Goal: Check status: Check status

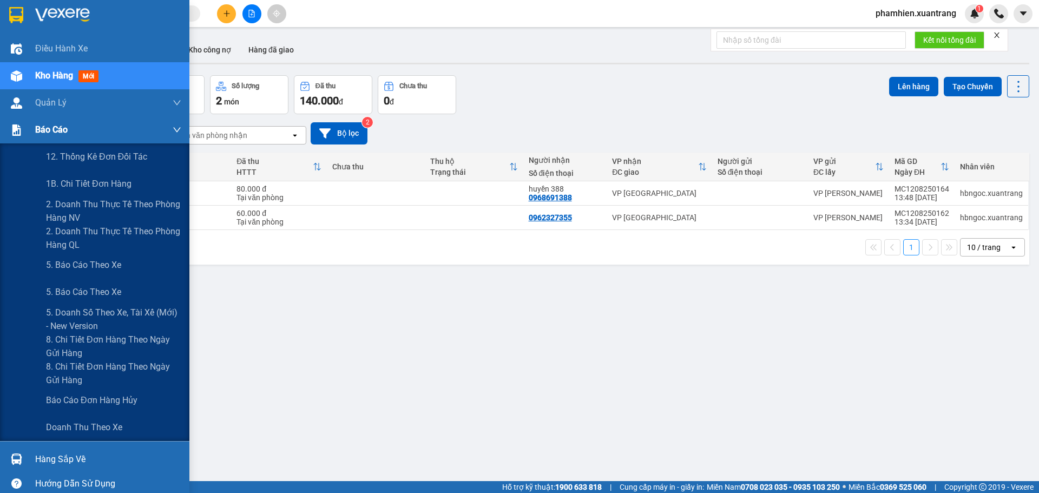
click at [50, 136] on span "Báo cáo" at bounding box center [51, 130] width 32 height 14
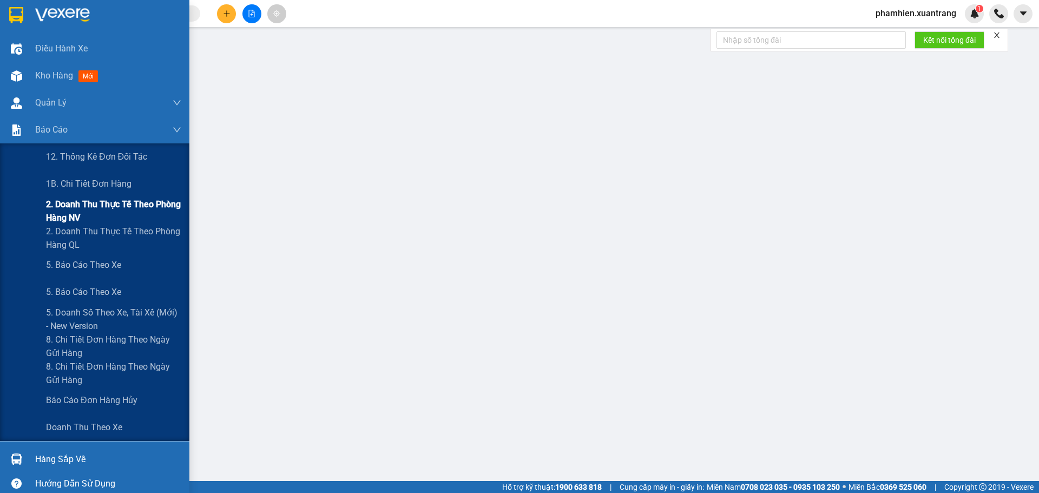
drag, startPoint x: 69, startPoint y: 153, endPoint x: 84, endPoint y: 178, distance: 29.1
click at [86, 202] on div "12. Thống kê đơn đối tác 1B. Chi tiết đơn hàng 2. Doanh thu thực tế theo phòng …" at bounding box center [94, 292] width 189 height 298
click at [84, 177] on span "1B. Chi tiết đơn hàng" at bounding box center [89, 184] width 86 height 14
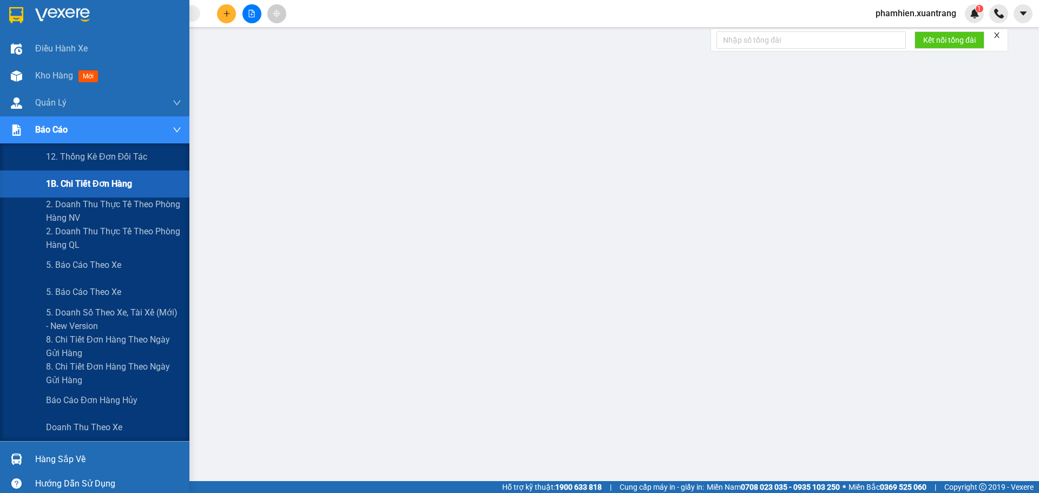
click at [77, 181] on span "1B. Chi tiết đơn hàng" at bounding box center [89, 184] width 86 height 14
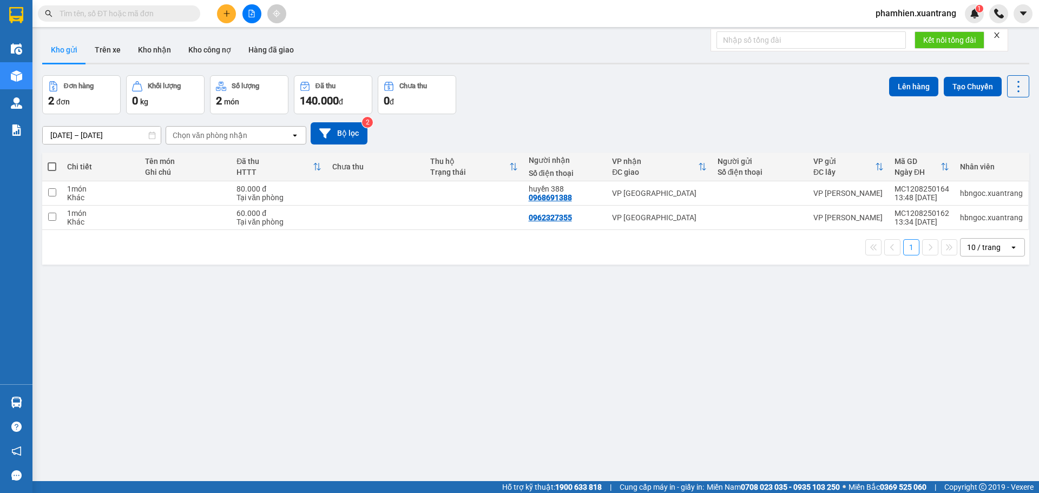
click at [132, 7] on span at bounding box center [119, 13] width 162 height 16
click at [138, 27] on div "Kết quả tìm kiếm ( 0 ) Bộ lọc No Data phamhien.xuantrang 1" at bounding box center [519, 13] width 1039 height 27
click at [133, 16] on input "text" at bounding box center [124, 14] width 128 height 12
paste input "HN1108250065"
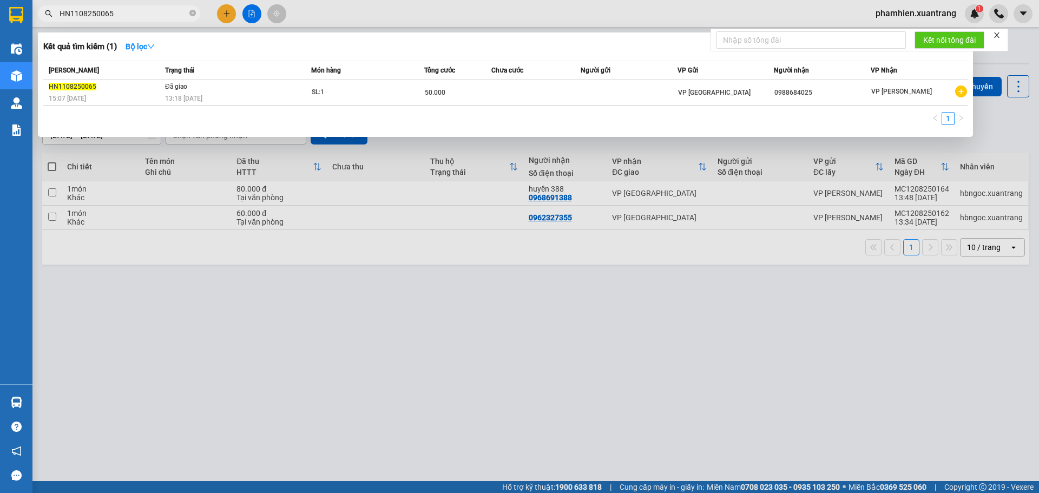
type input "HN1108250065"
click at [154, 107] on div "Mã ĐH Trạng thái Món hàng Tổng cước Chưa cước Người gửi VP Gửi Người nhận VP Nh…" at bounding box center [505, 96] width 924 height 71
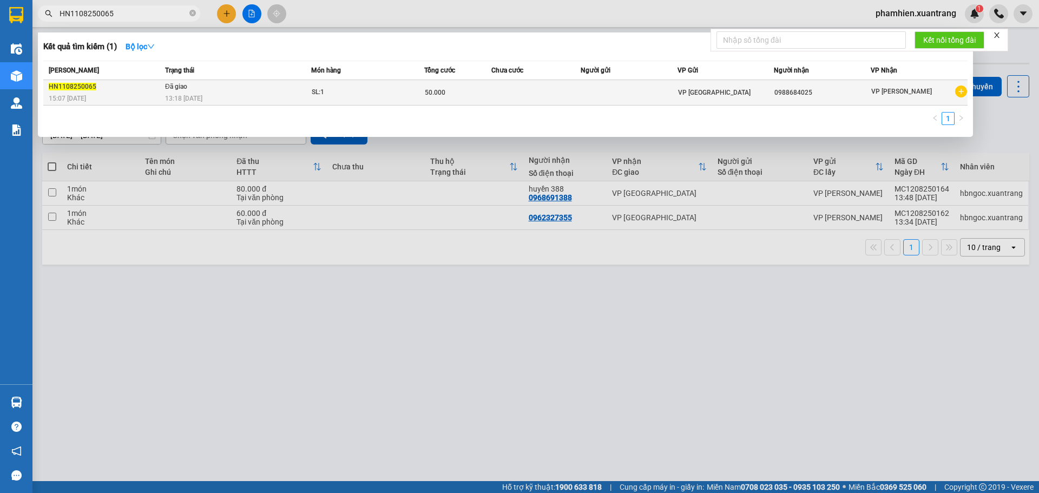
click at [149, 91] on div "HN1108250065" at bounding box center [105, 86] width 113 height 11
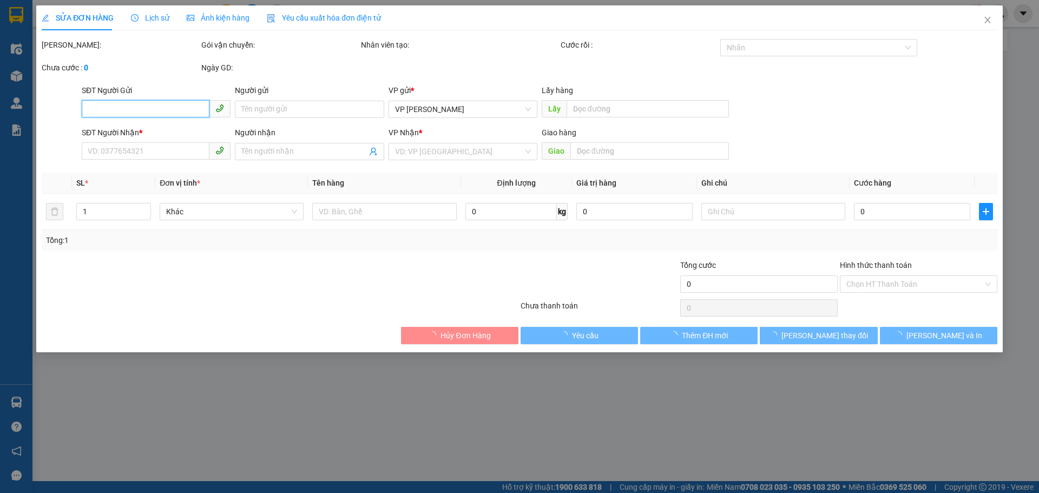
type input "0988684025"
type input "50.000"
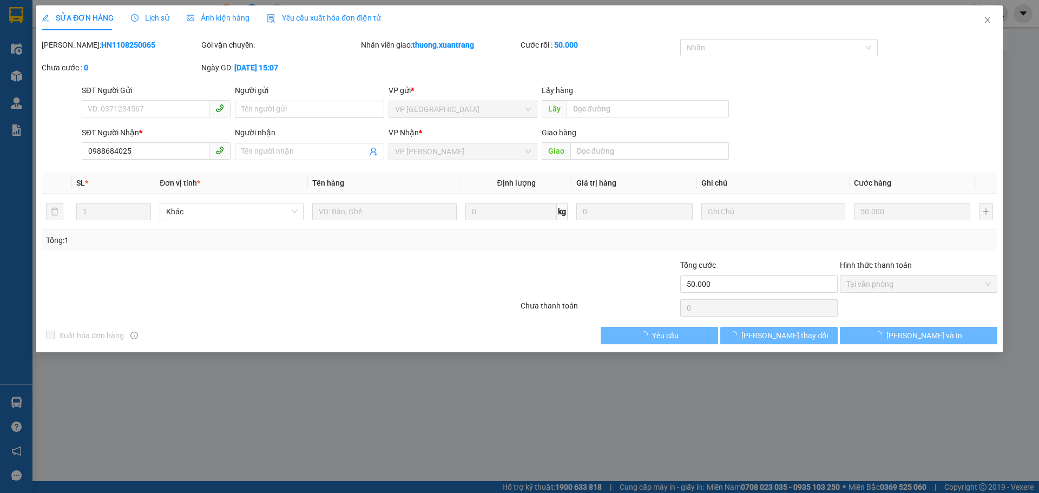
click at [206, 12] on div "Ảnh kiện hàng" at bounding box center [218, 18] width 63 height 12
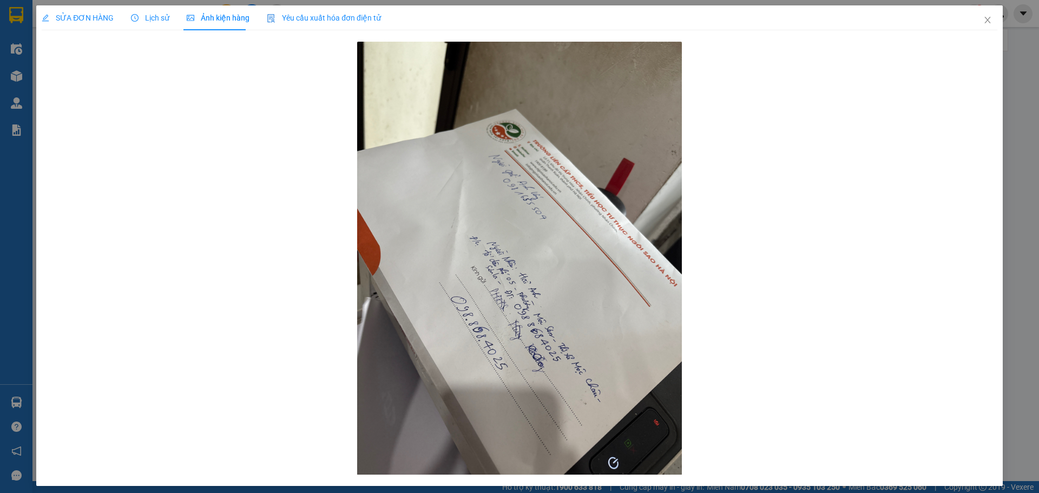
click at [156, 15] on span "Lịch sử" at bounding box center [150, 18] width 38 height 9
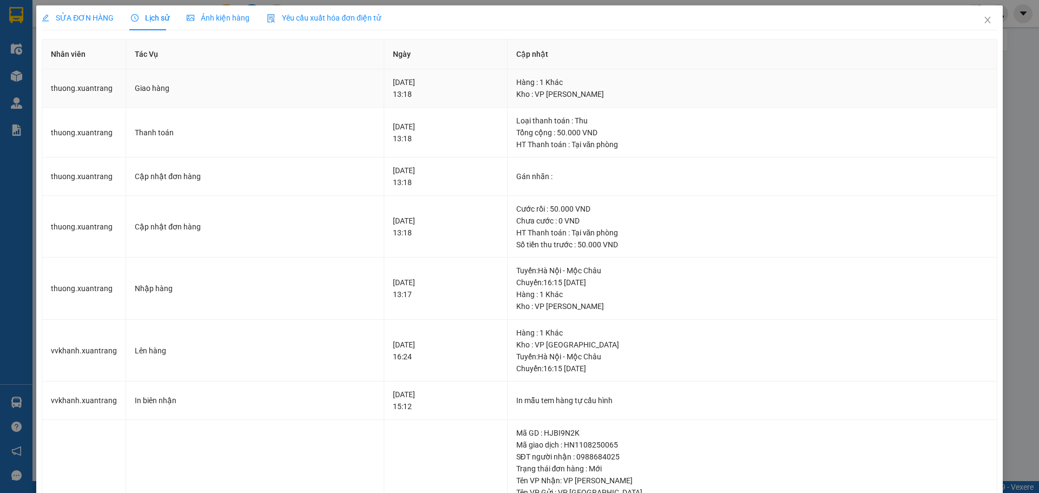
drag, startPoint x: 389, startPoint y: 97, endPoint x: 321, endPoint y: 89, distance: 68.1
click at [326, 89] on tr "thuong.xuantrang Giao hàng 12-08-2025 13:18 Hàng : 1 Khác Kho : VP MỘC CHÂU" at bounding box center [519, 88] width 955 height 38
click at [202, 18] on span "Ảnh kiện hàng" at bounding box center [218, 18] width 63 height 9
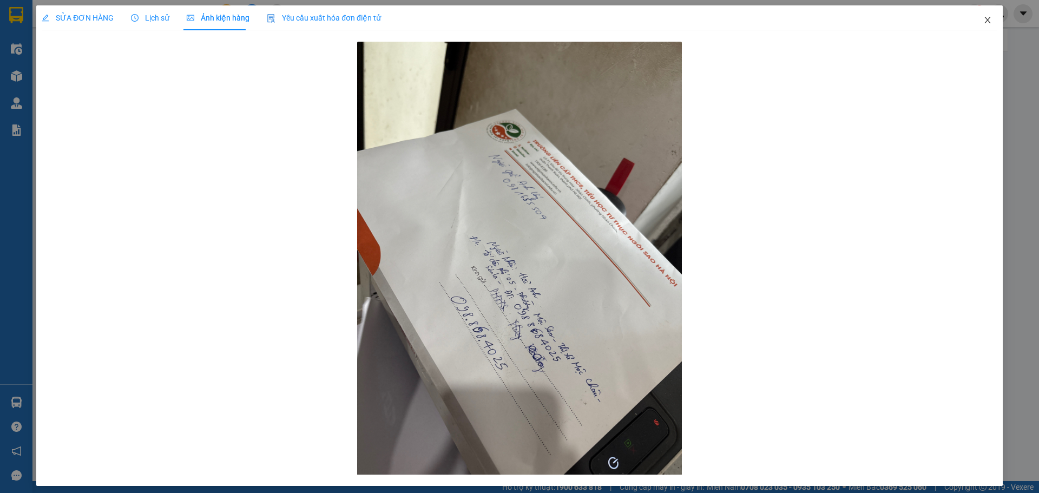
click at [983, 21] on icon "close" at bounding box center [987, 20] width 9 height 9
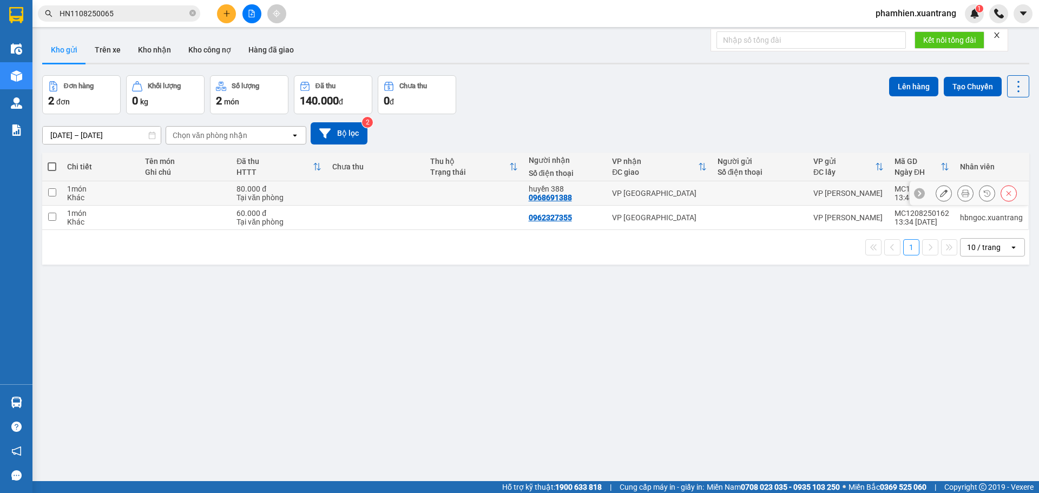
click at [342, 205] on td at bounding box center [376, 193] width 98 height 24
checkbox input "true"
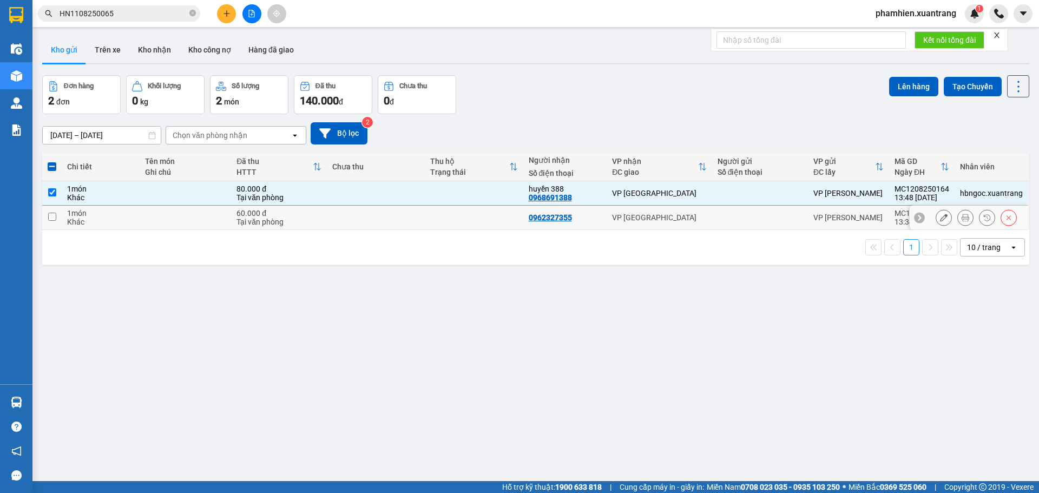
click at [343, 228] on td at bounding box center [376, 218] width 98 height 24
checkbox input "true"
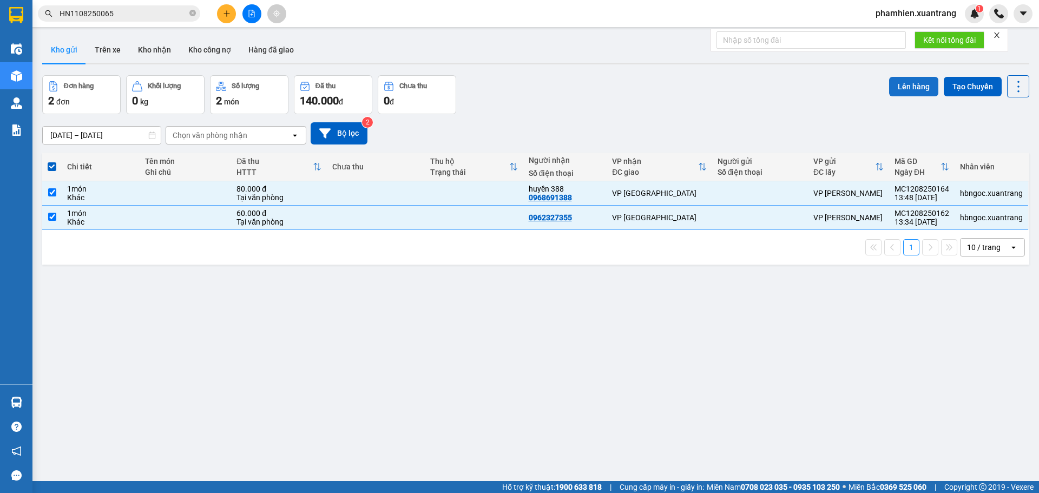
click at [889, 94] on button "Lên hàng" at bounding box center [913, 86] width 49 height 19
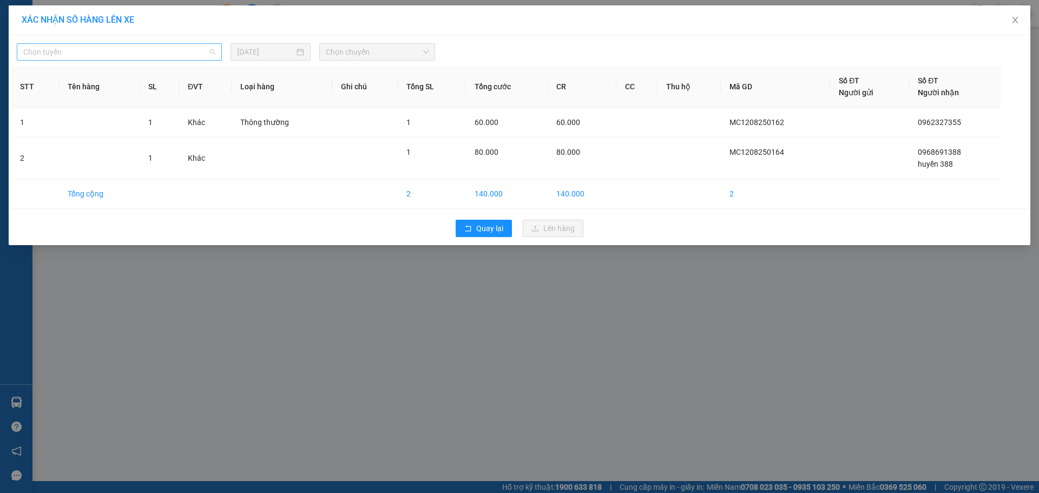
click at [109, 59] on span "Chọn tuyến" at bounding box center [119, 52] width 192 height 16
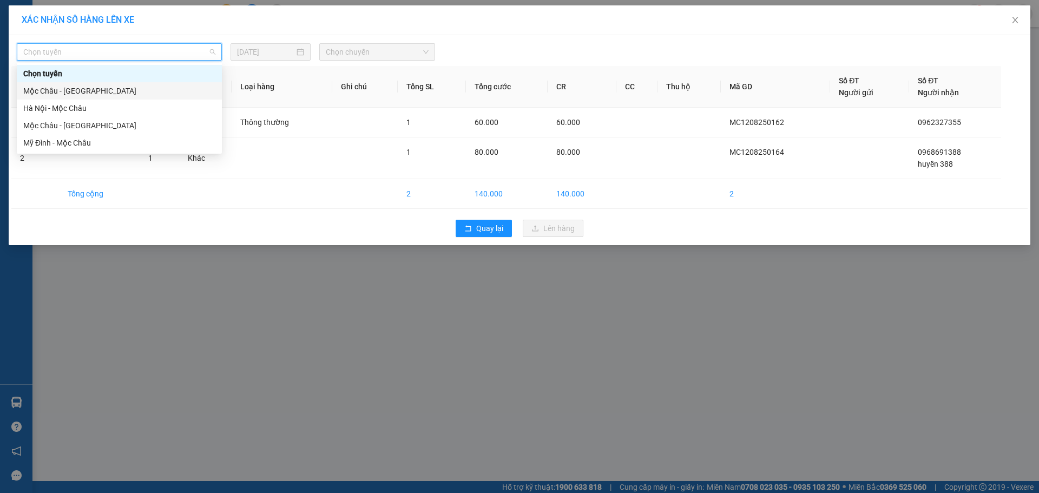
click at [60, 94] on div "Mộc Châu - Hà Nội" at bounding box center [119, 91] width 192 height 12
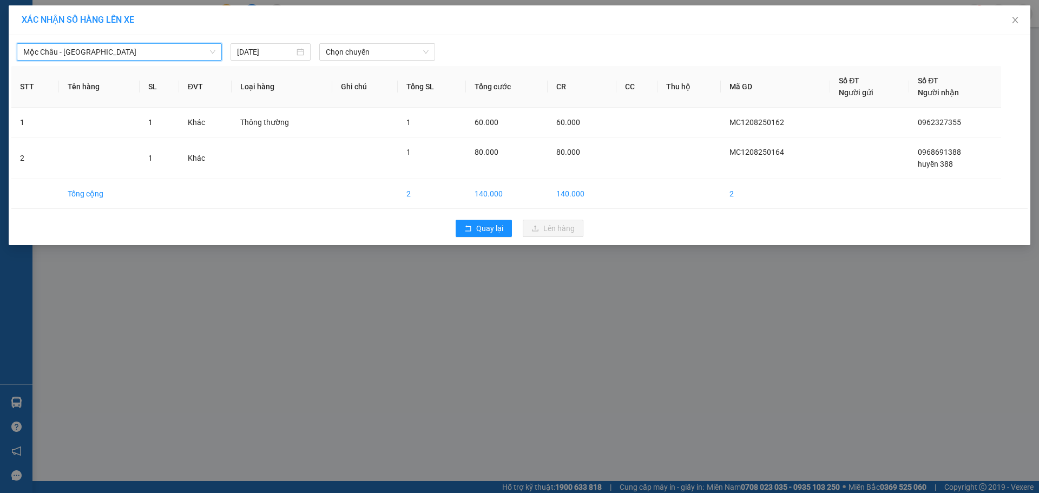
click at [388, 61] on div "Mộc Châu - Hà Nội Mộc Châu - Hà Nội 12/08/2025 Chọn chuyến STT Tên hàng SL ĐVT …" at bounding box center [520, 140] width 1022 height 210
click at [377, 51] on span "Chọn chuyến" at bounding box center [377, 52] width 103 height 16
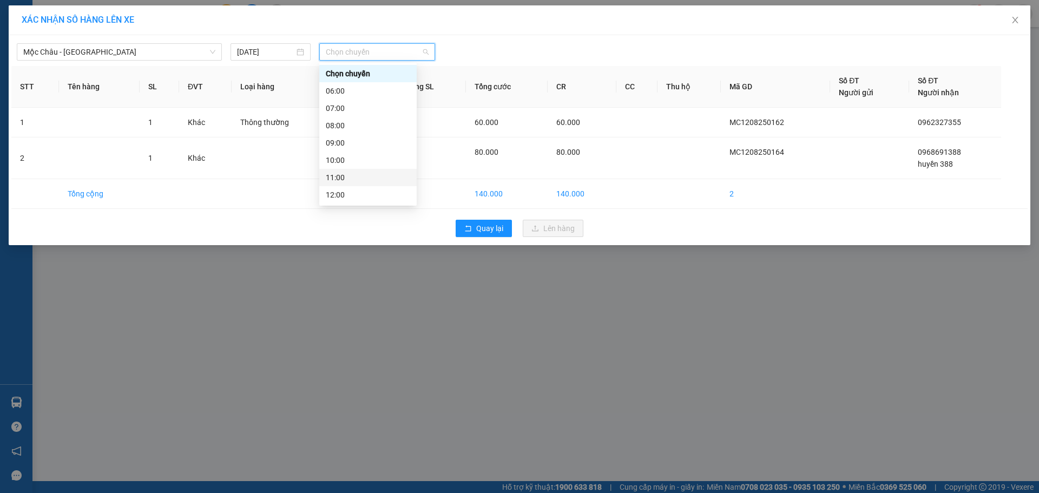
scroll to position [108, 0]
click at [344, 155] on div "15:00" at bounding box center [368, 156] width 84 height 12
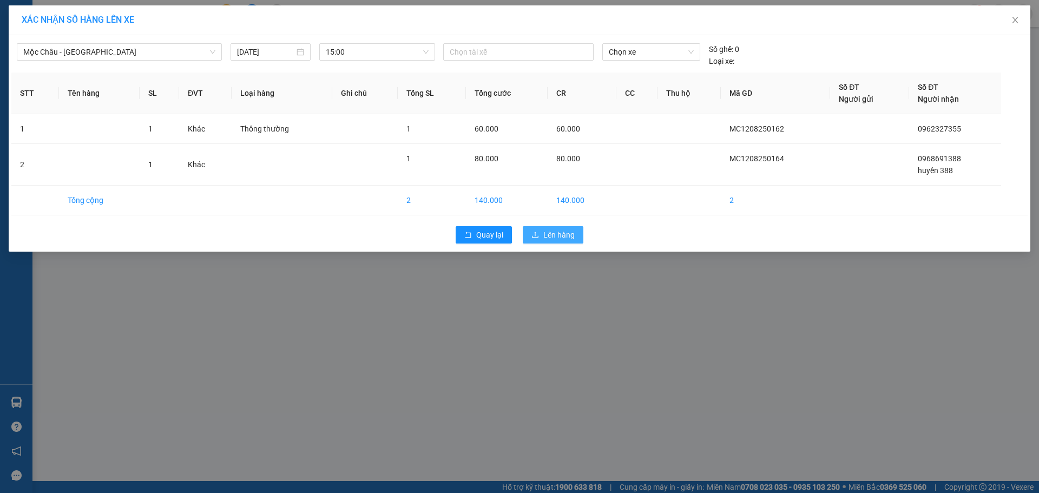
click at [537, 234] on icon "upload" at bounding box center [535, 235] width 8 height 8
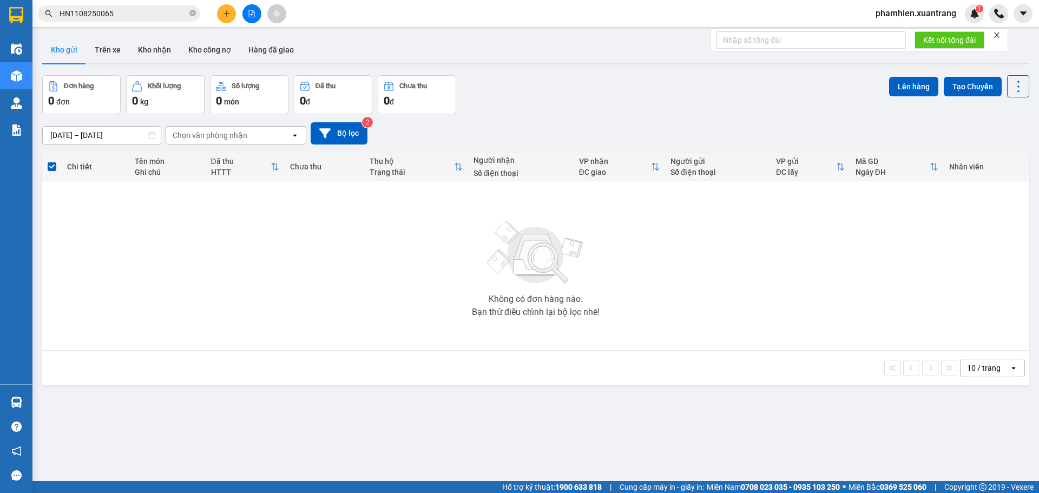
click at [157, 11] on input "HN1108250065" at bounding box center [124, 14] width 128 height 12
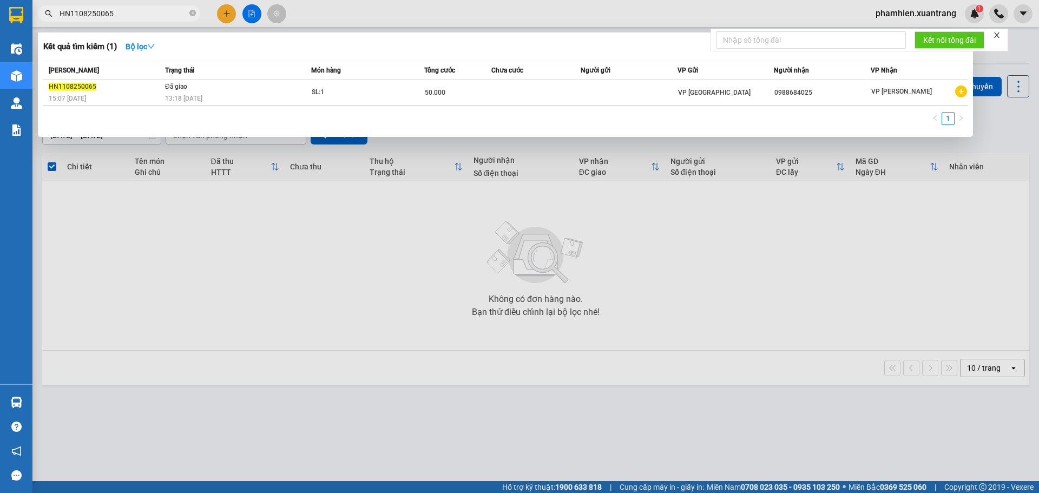
click at [157, 11] on input "HN1108250065" at bounding box center [124, 14] width 128 height 12
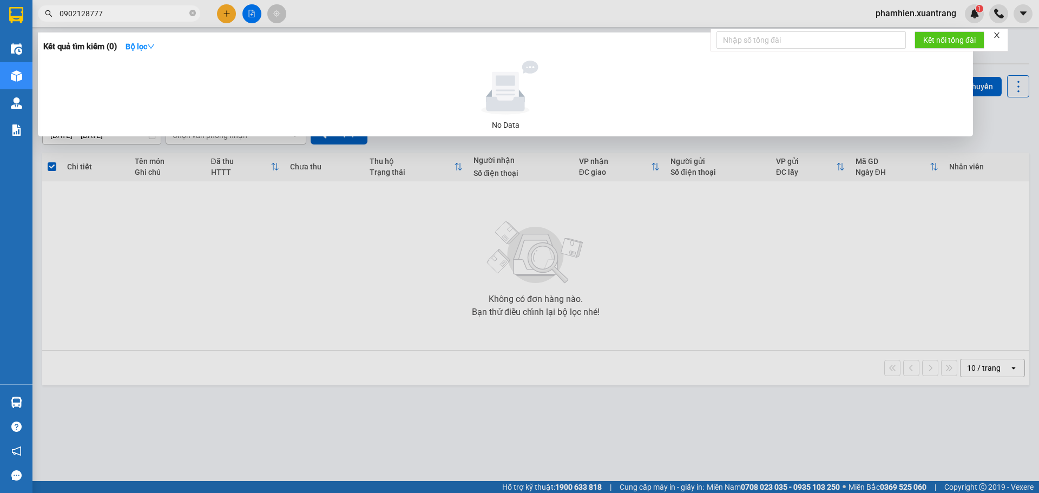
type input "0902128777"
click at [253, 10] on div at bounding box center [519, 246] width 1039 height 493
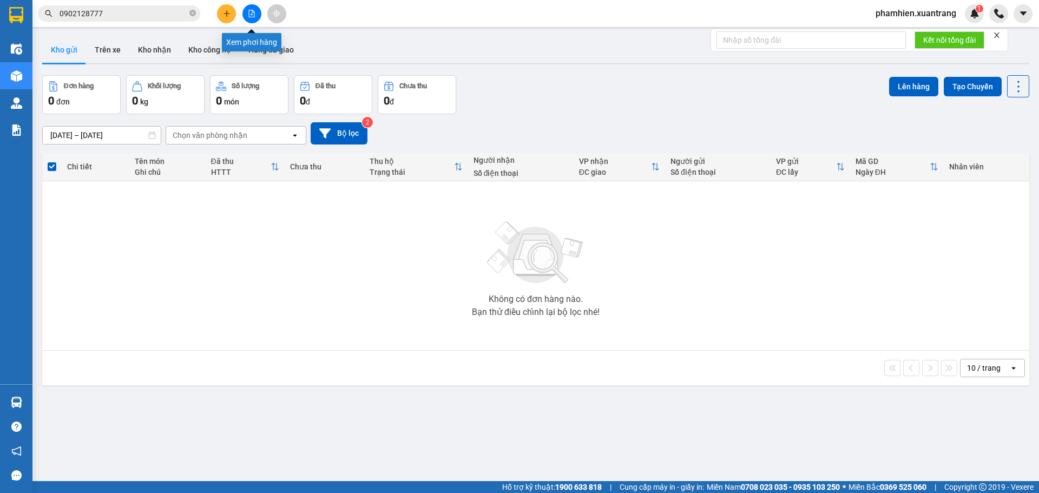
click at [253, 10] on icon "file-add" at bounding box center [252, 14] width 6 height 8
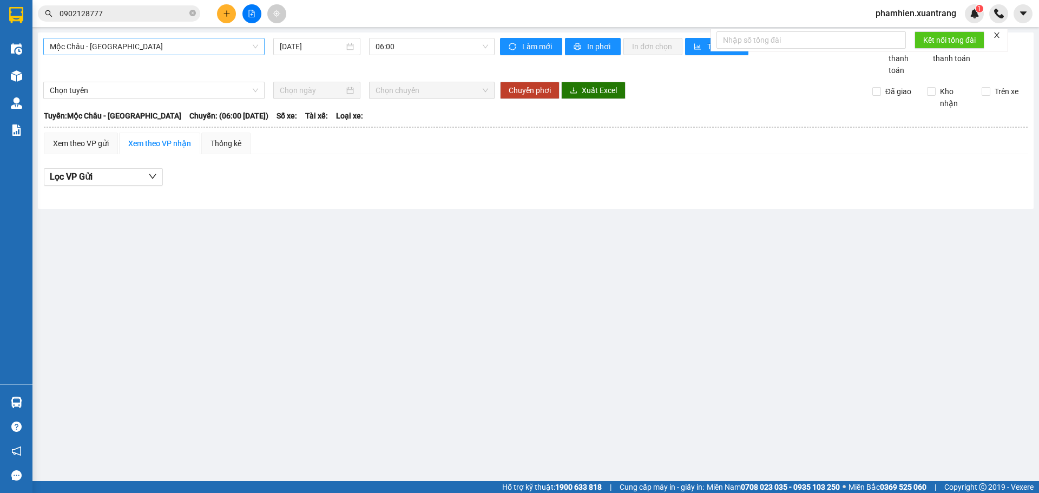
drag, startPoint x: 156, startPoint y: 47, endPoint x: 154, endPoint y: 52, distance: 5.8
click at [155, 47] on span "Mộc Châu - Hà Nội" at bounding box center [154, 46] width 208 height 16
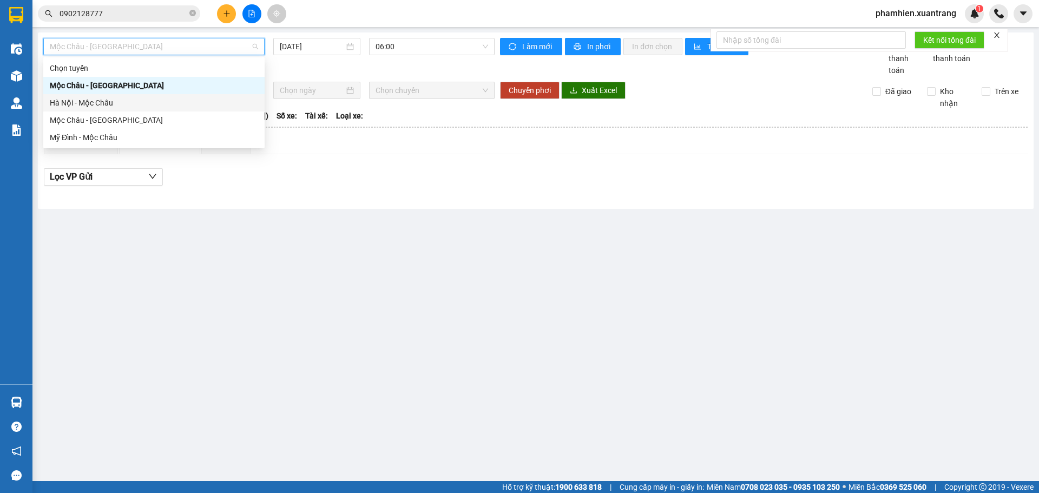
click at [87, 107] on div "Hà Nội - Mộc Châu" at bounding box center [154, 103] width 208 height 12
type input "12/08/2025"
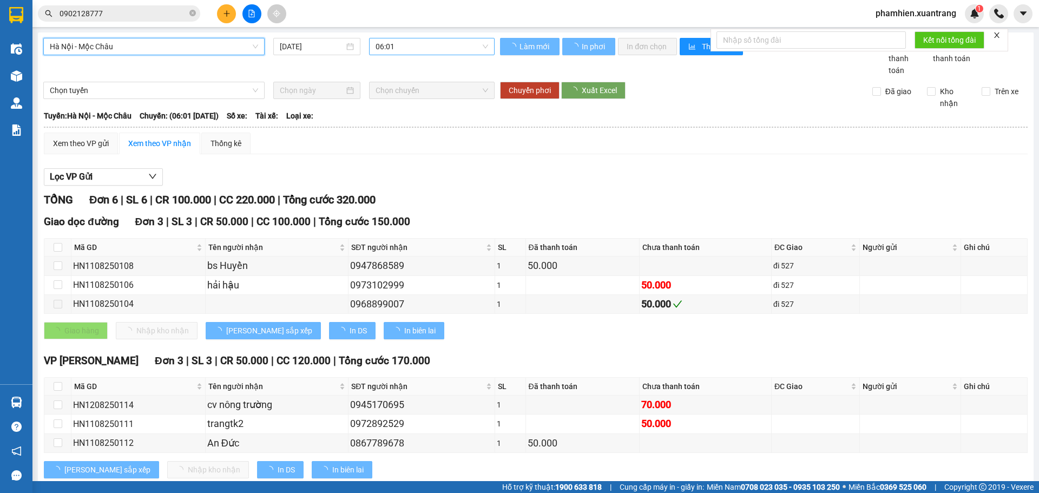
click at [452, 42] on span "06:01" at bounding box center [432, 46] width 113 height 16
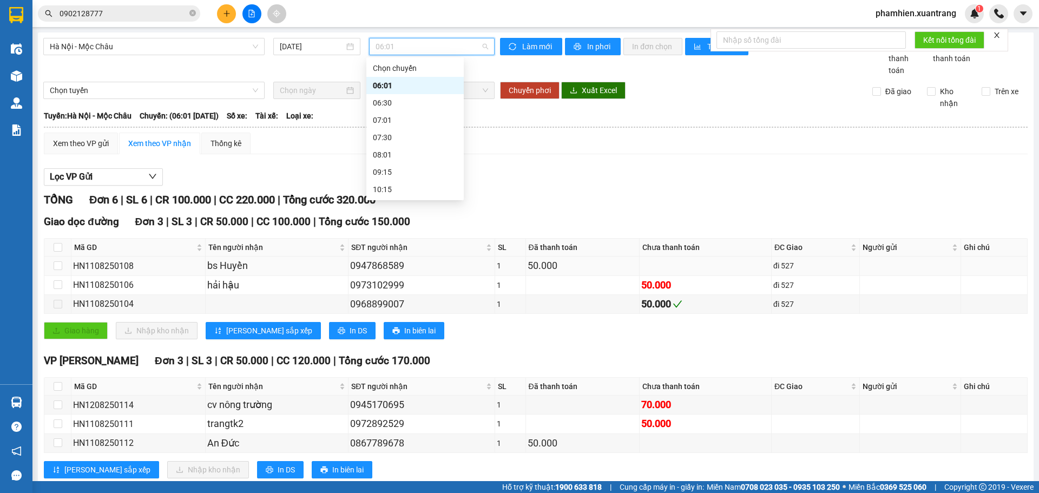
scroll to position [28, 0]
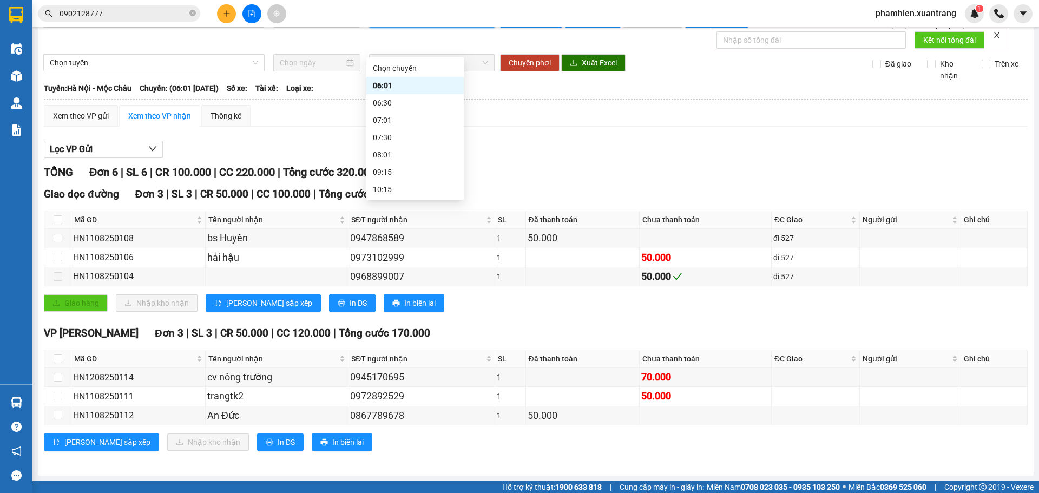
click at [734, 315] on div "Giao dọc đường Đơn 3 | SL 3 | CR 50.000 | CC 100.000 | Tổng cước 150.000 Mã GD …" at bounding box center [536, 253] width 984 height 134
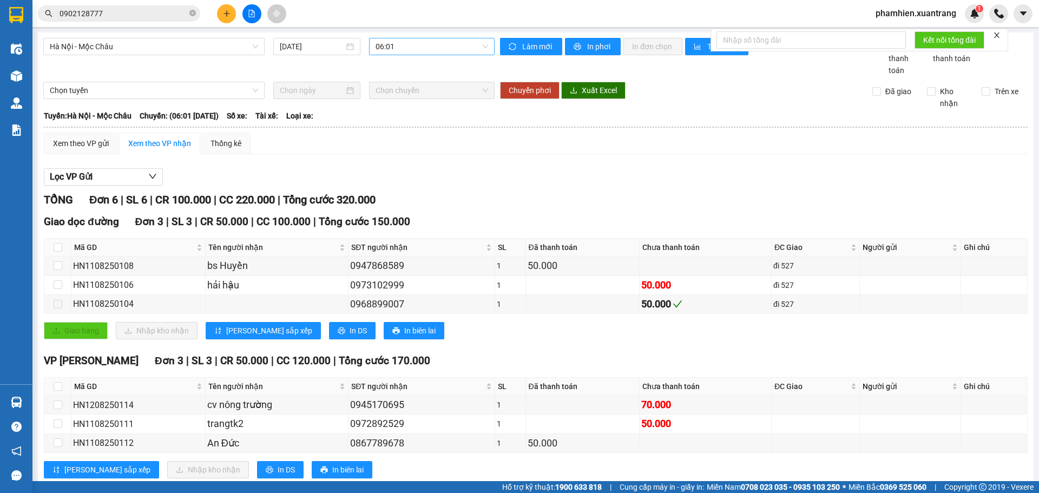
click at [423, 48] on span "06:01" at bounding box center [432, 46] width 113 height 16
drag, startPoint x: 115, startPoint y: 32, endPoint x: 117, endPoint y: 47, distance: 14.8
click at [115, 35] on main "Hà Nội - Mộc Châu 12/08/2025 06:01 Làm mới In phơi In đơn chọn Thống kê Lọc Đã …" at bounding box center [519, 240] width 1039 height 481
click at [117, 47] on span "Hà Nội - Mộc Châu" at bounding box center [154, 46] width 208 height 16
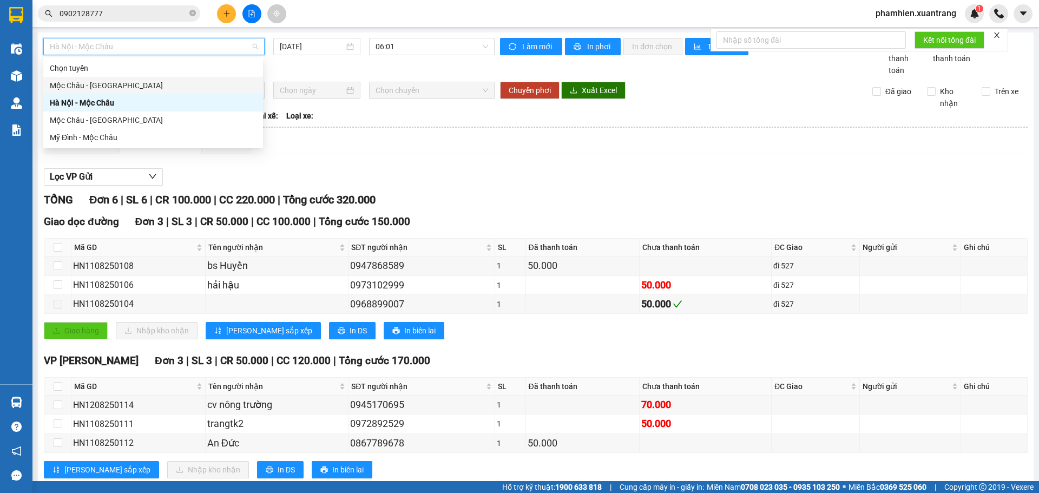
click at [89, 80] on div "Mộc Châu - Hà Nội" at bounding box center [153, 86] width 207 height 12
type input "12/08/2025"
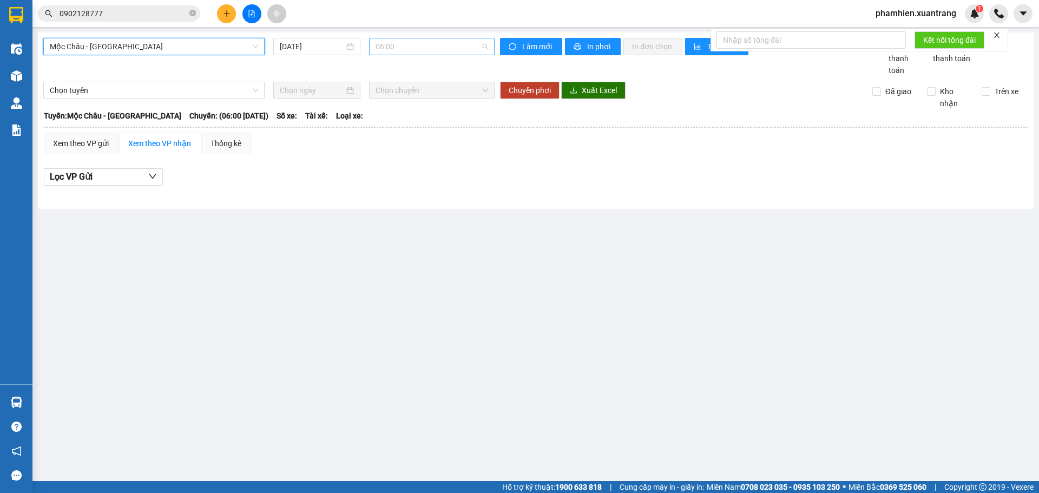
click at [410, 45] on span "06:00" at bounding box center [432, 46] width 113 height 16
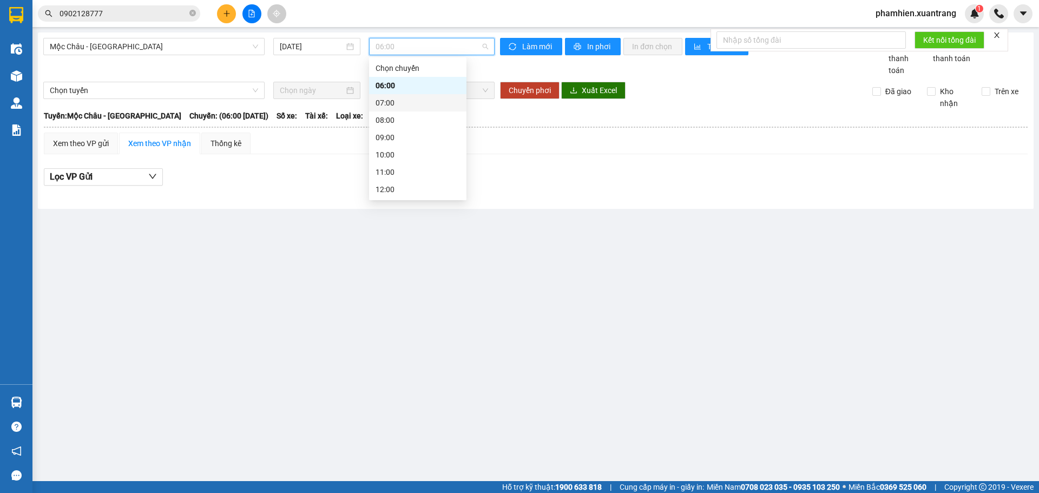
click at [402, 100] on div "07:00" at bounding box center [418, 103] width 84 height 12
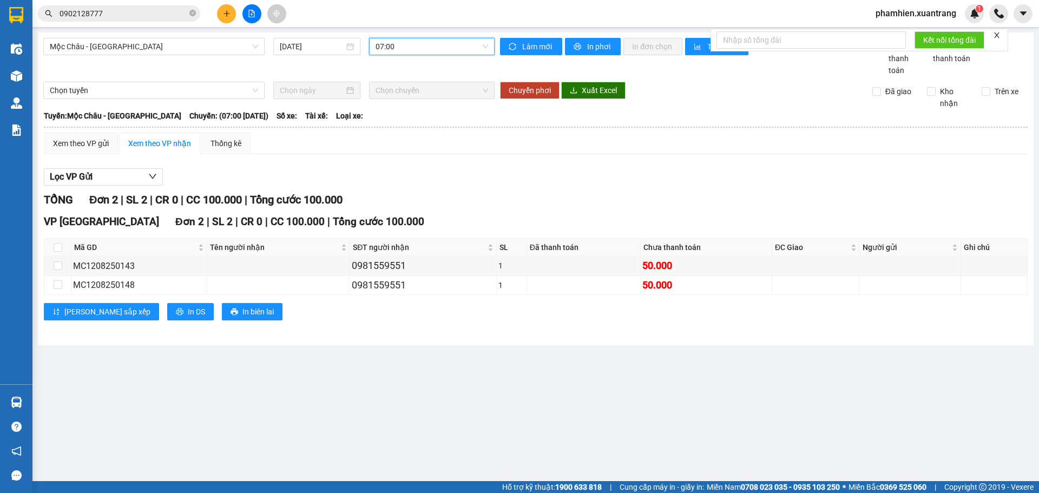
click at [471, 45] on span "07:00" at bounding box center [432, 46] width 113 height 16
click at [416, 120] on div "08:00" at bounding box center [418, 120] width 84 height 12
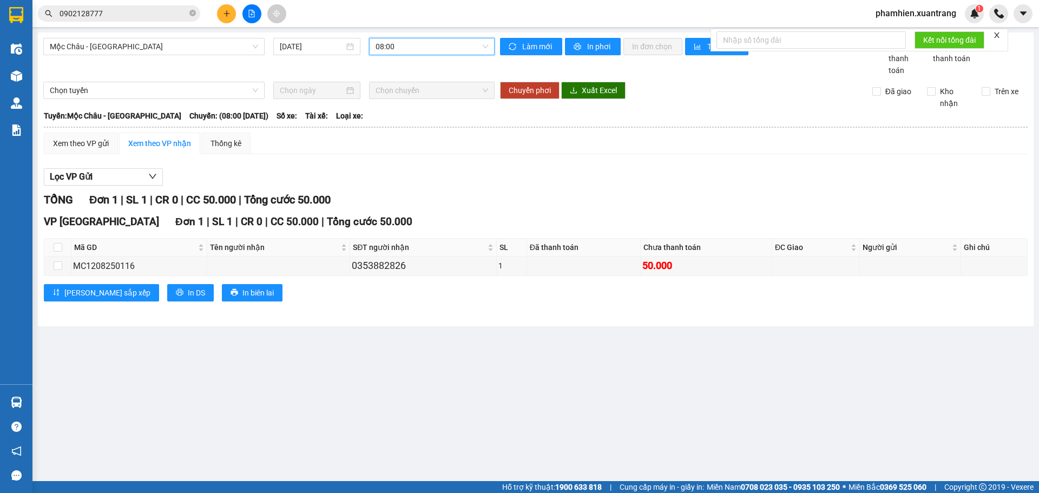
click at [415, 48] on span "08:00" at bounding box center [432, 46] width 113 height 16
click at [386, 133] on div "09:00" at bounding box center [418, 138] width 84 height 12
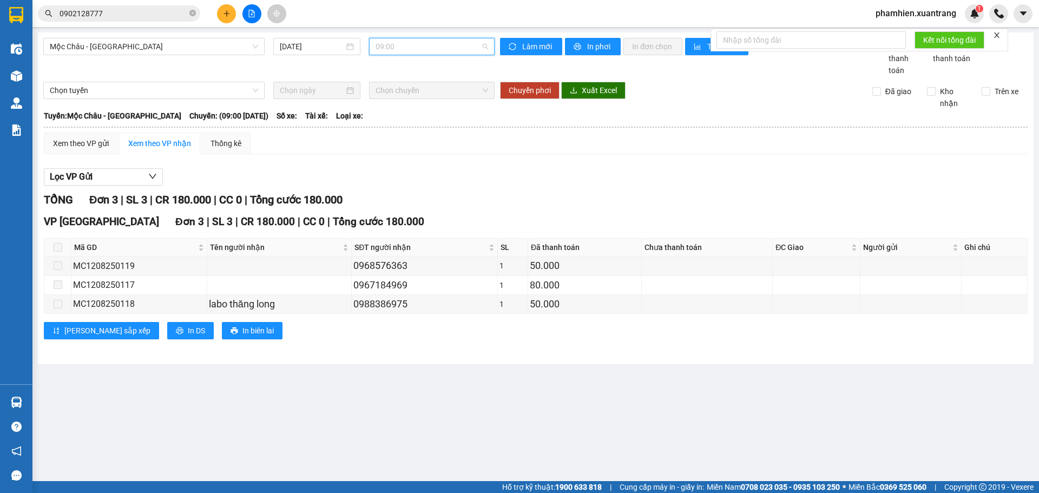
click at [467, 50] on span "09:00" at bounding box center [432, 46] width 113 height 16
click at [403, 155] on div "10:00" at bounding box center [418, 155] width 84 height 12
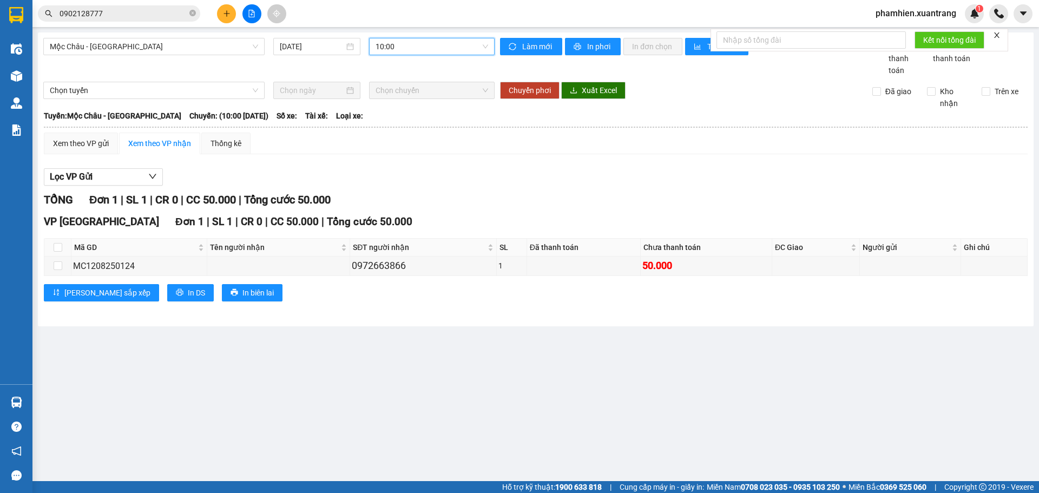
click at [452, 50] on span "10:00" at bounding box center [432, 46] width 113 height 16
click at [413, 169] on div "11:00" at bounding box center [418, 172] width 84 height 12
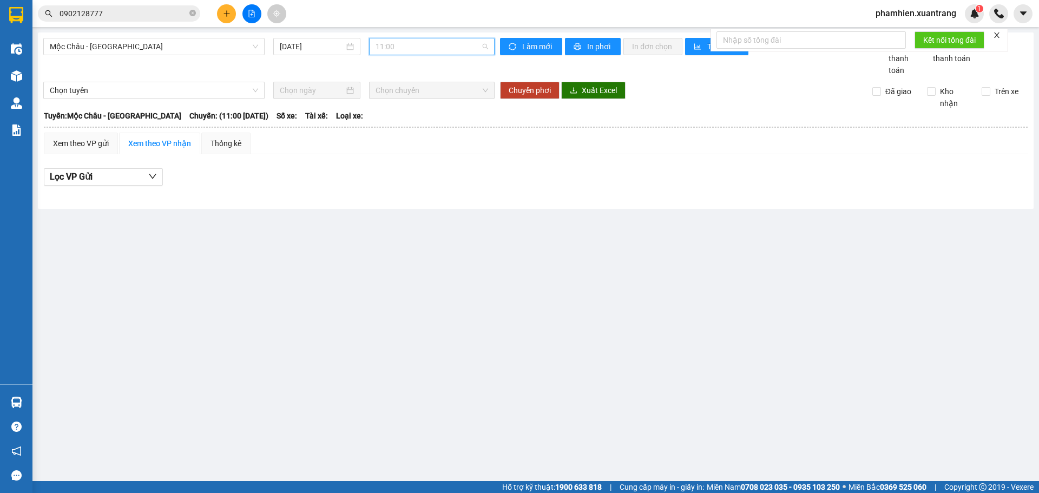
click at [403, 47] on span "11:00" at bounding box center [432, 46] width 113 height 16
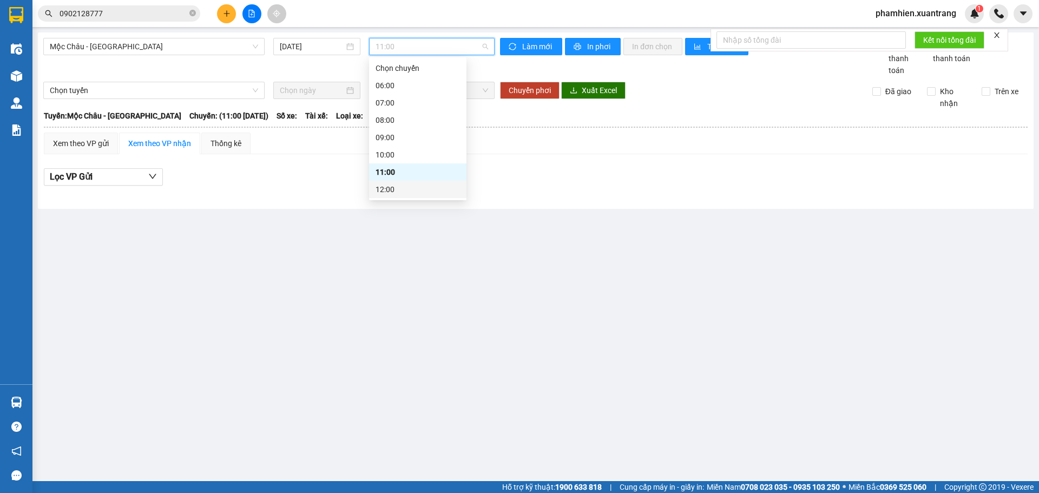
click at [397, 191] on div "12:00" at bounding box center [418, 189] width 84 height 12
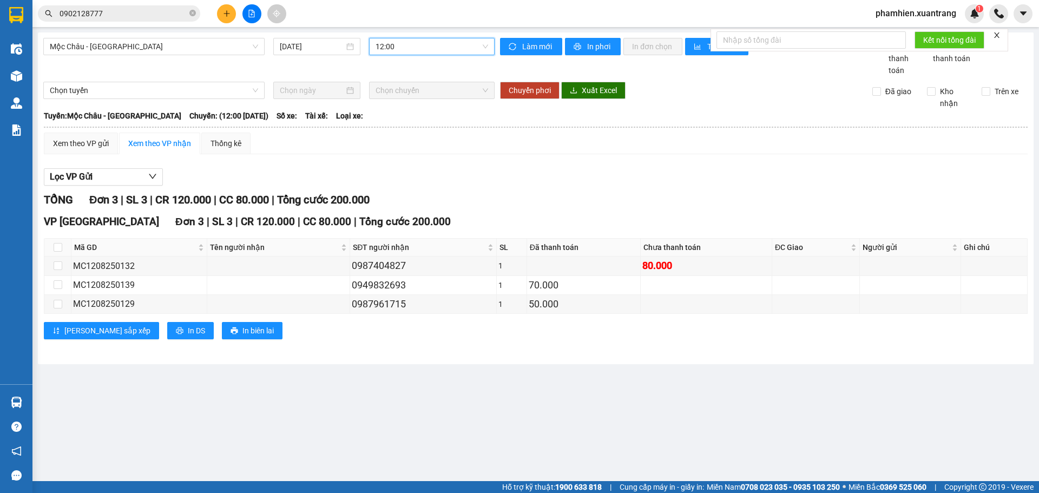
click at [413, 41] on span "12:00" at bounding box center [432, 46] width 113 height 16
click at [399, 155] on div "13:00" at bounding box center [418, 153] width 84 height 12
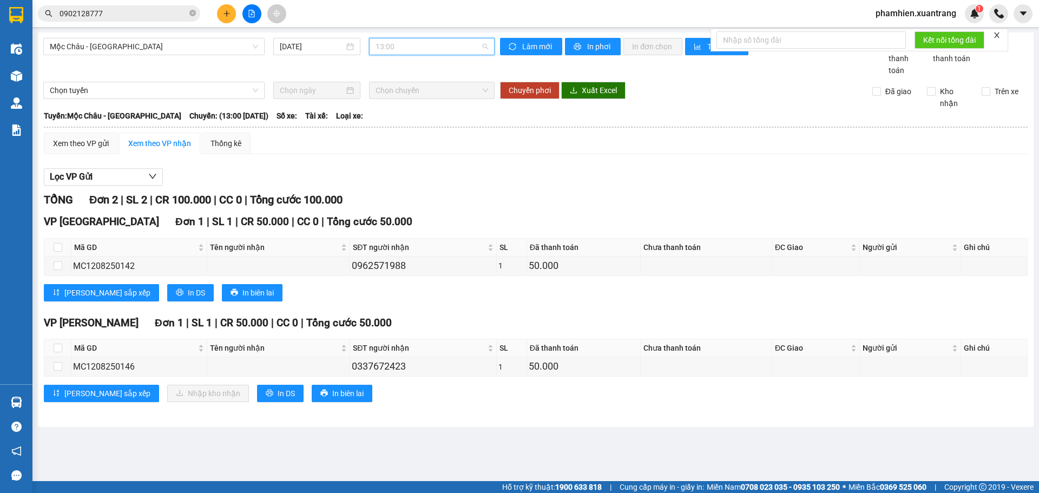
click at [399, 45] on span "13:00" at bounding box center [432, 46] width 113 height 16
drag, startPoint x: 393, startPoint y: 175, endPoint x: 425, endPoint y: 85, distance: 95.3
click at [392, 175] on div "13:30" at bounding box center [418, 170] width 84 height 12
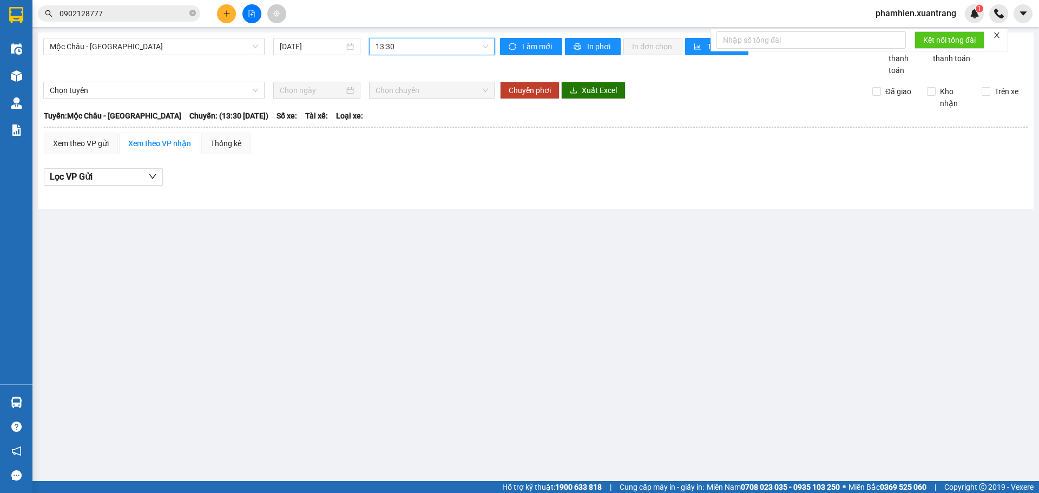
drag, startPoint x: 418, startPoint y: 47, endPoint x: 417, endPoint y: 60, distance: 13.5
click at [418, 47] on span "13:30" at bounding box center [432, 46] width 113 height 16
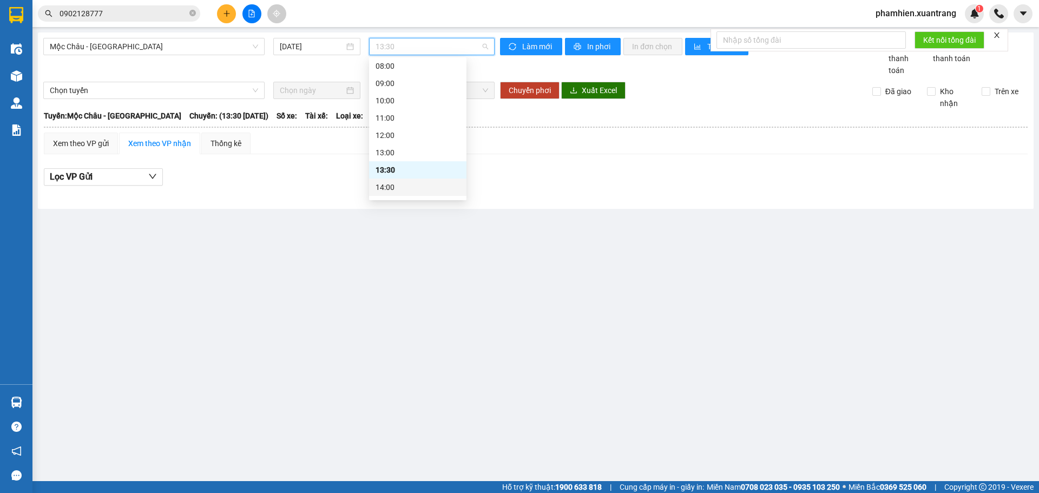
click at [395, 188] on div "14:00" at bounding box center [418, 187] width 84 height 12
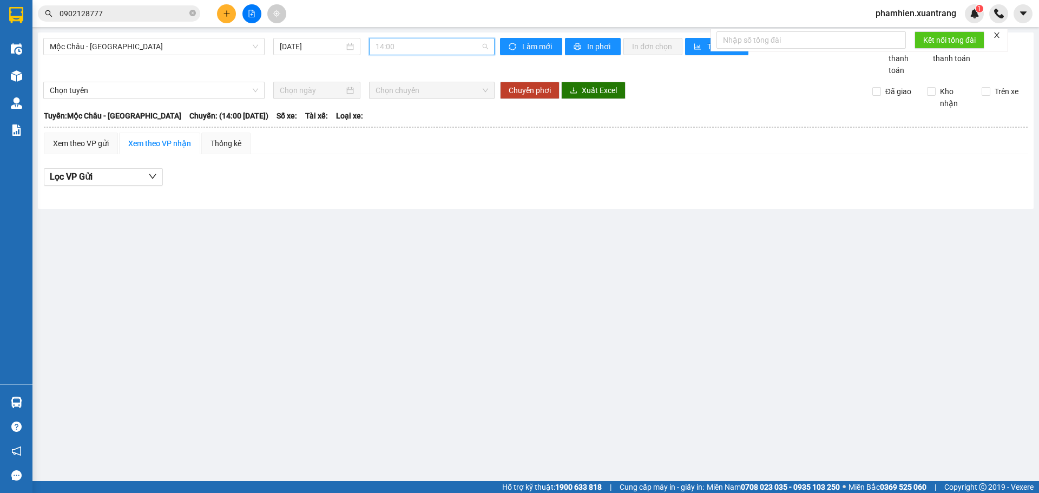
click at [405, 41] on span "14:00" at bounding box center [432, 46] width 113 height 16
click at [398, 153] on div "15:00" at bounding box center [418, 151] width 84 height 12
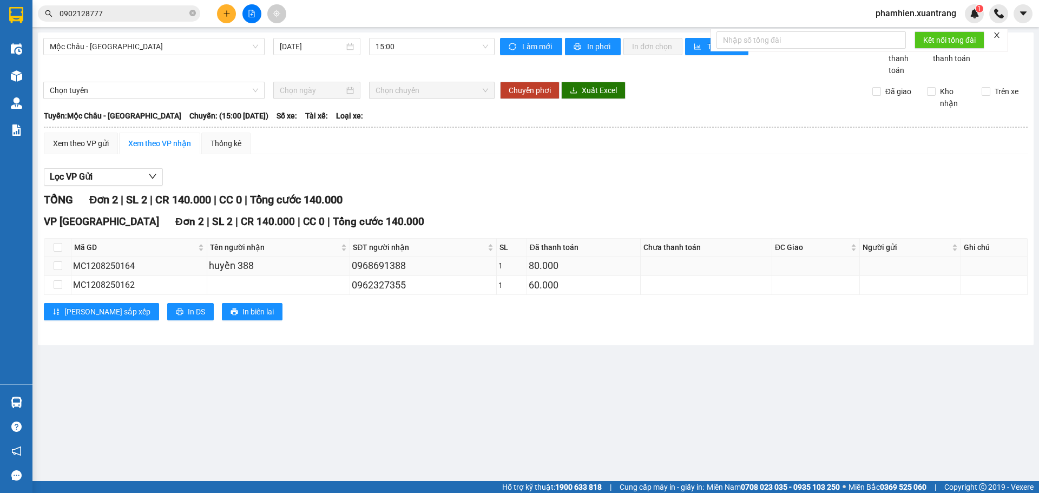
click at [121, 267] on div "MC1208250164" at bounding box center [139, 266] width 132 height 14
copy div "MC1208250164"
click at [110, 15] on input "0902128777" at bounding box center [124, 14] width 128 height 12
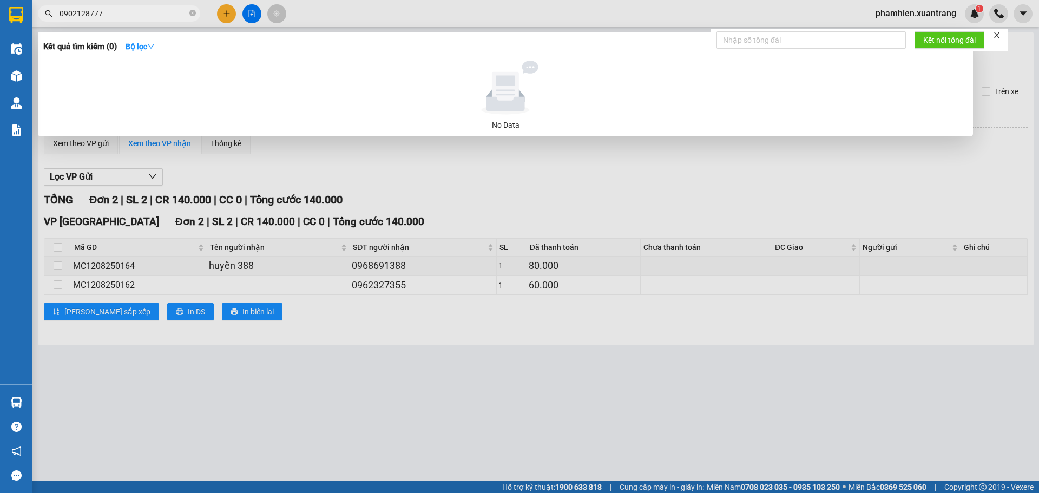
click at [110, 15] on input "0902128777" at bounding box center [124, 14] width 128 height 12
paste input "MC1208250164"
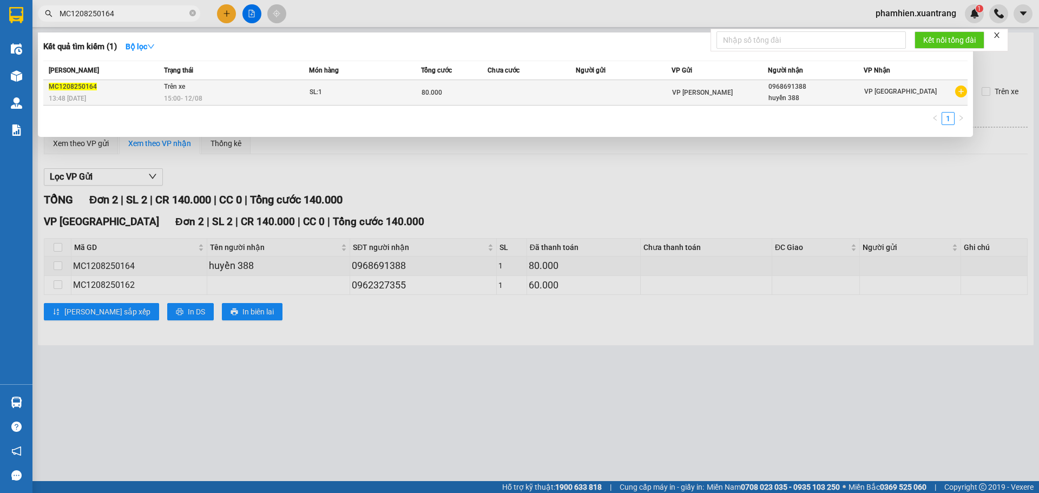
type input "MC1208250164"
click at [234, 92] on td "Trên xe 15:00 - 12/08" at bounding box center [235, 92] width 148 height 25
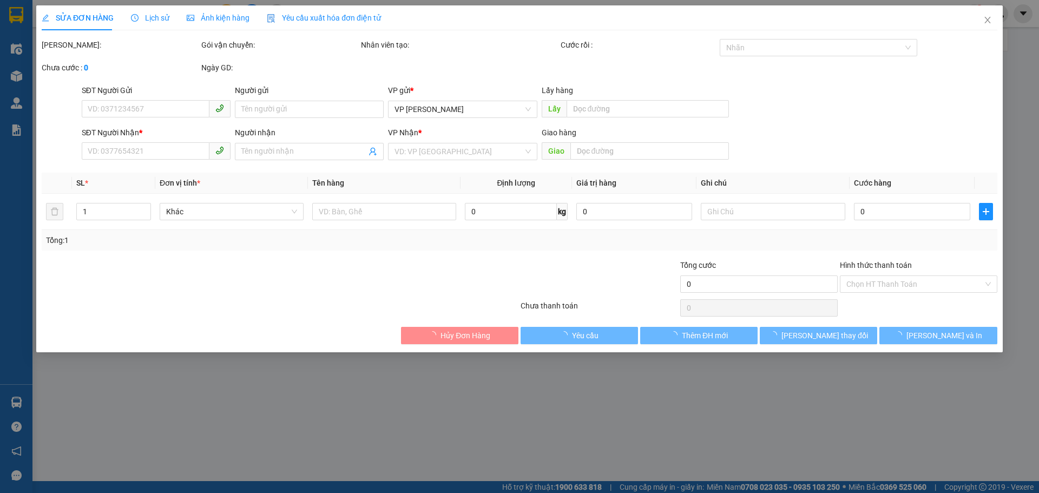
type input "0968691388"
type input "huyền 388"
type input "80.000"
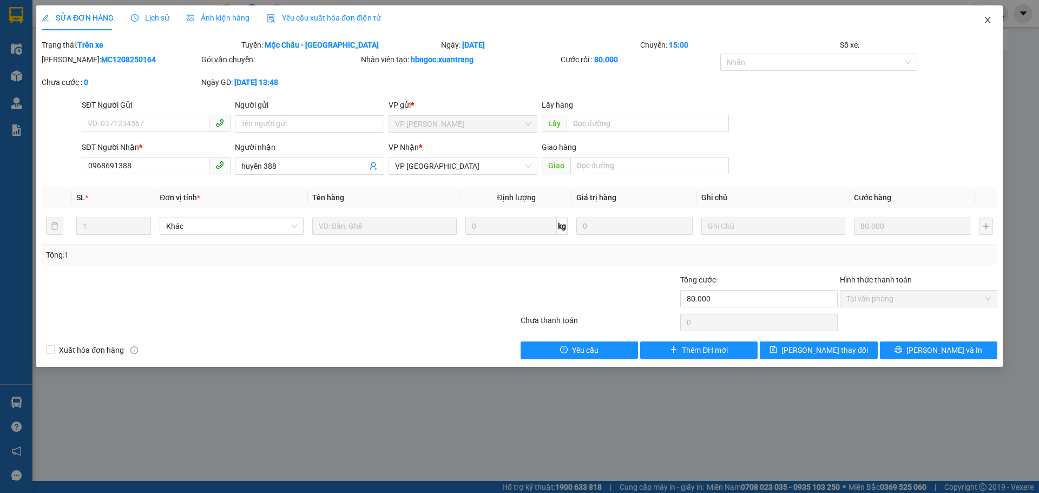
click at [989, 21] on icon "close" at bounding box center [987, 20] width 9 height 9
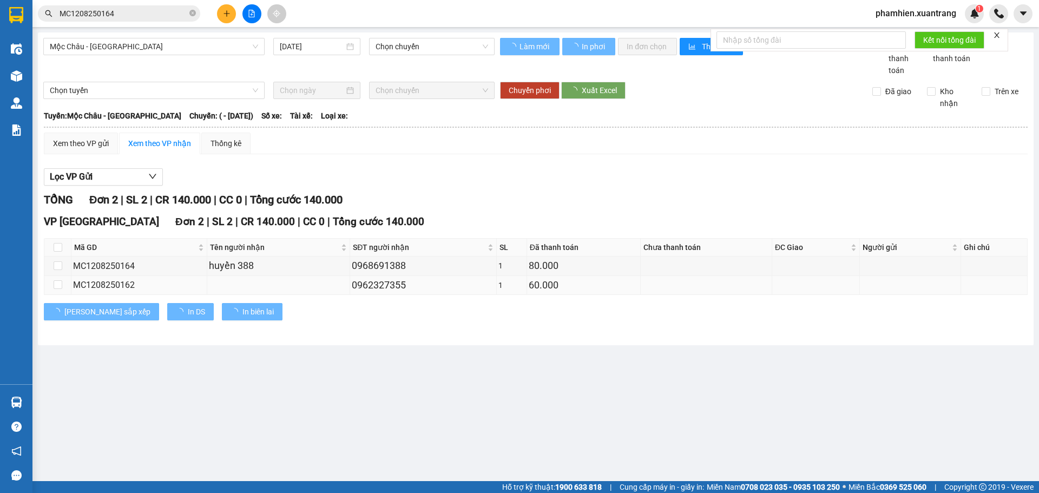
click at [105, 288] on div "MC1208250162" at bounding box center [139, 285] width 132 height 14
click at [104, 288] on div "MC1208250162" at bounding box center [139, 285] width 132 height 14
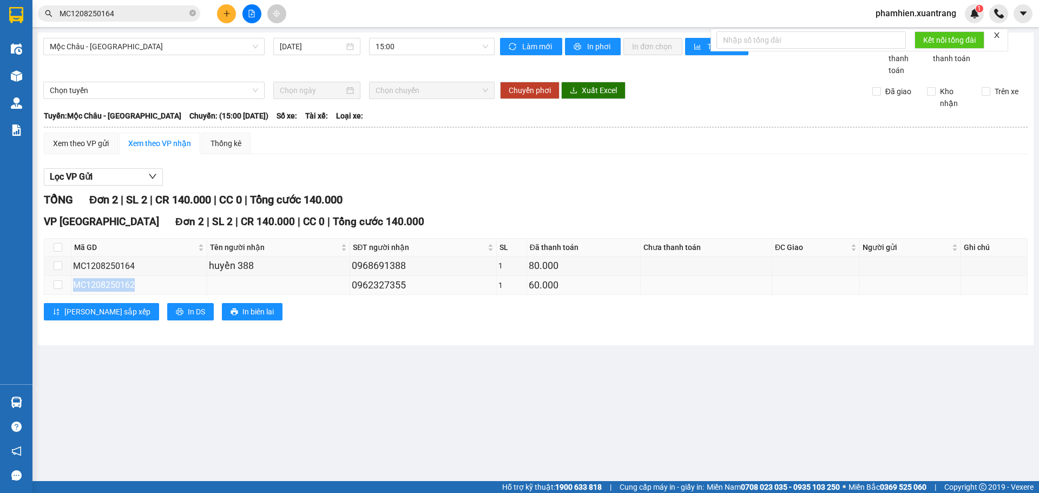
click at [104, 288] on div "MC1208250162" at bounding box center [139, 285] width 132 height 14
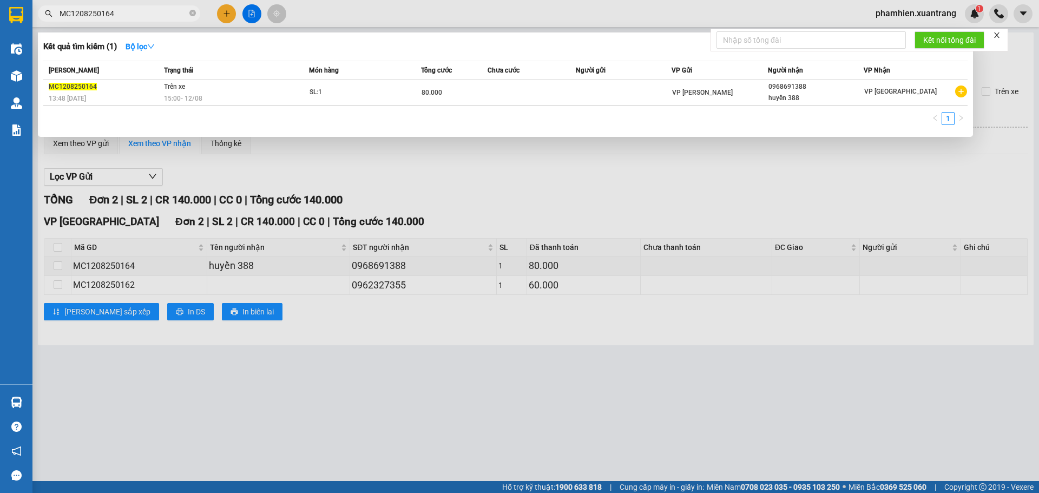
click at [145, 16] on input "MC1208250164" at bounding box center [124, 14] width 128 height 12
click at [132, 7] on span "MC1208250164" at bounding box center [119, 13] width 162 height 16
click at [144, 12] on input "MC1208250164" at bounding box center [124, 14] width 128 height 12
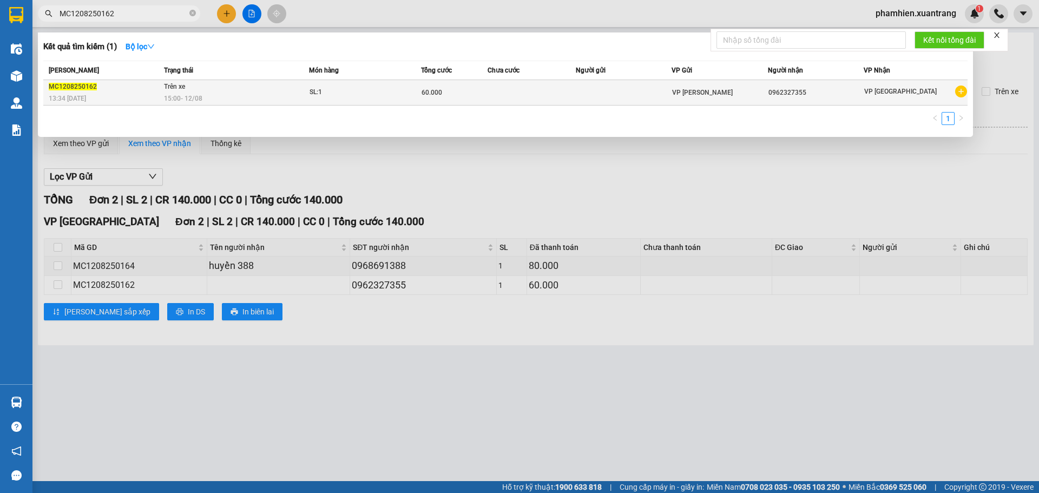
type input "MC1208250162"
click at [192, 102] on span "15:00 - 12/08" at bounding box center [183, 98] width 38 height 9
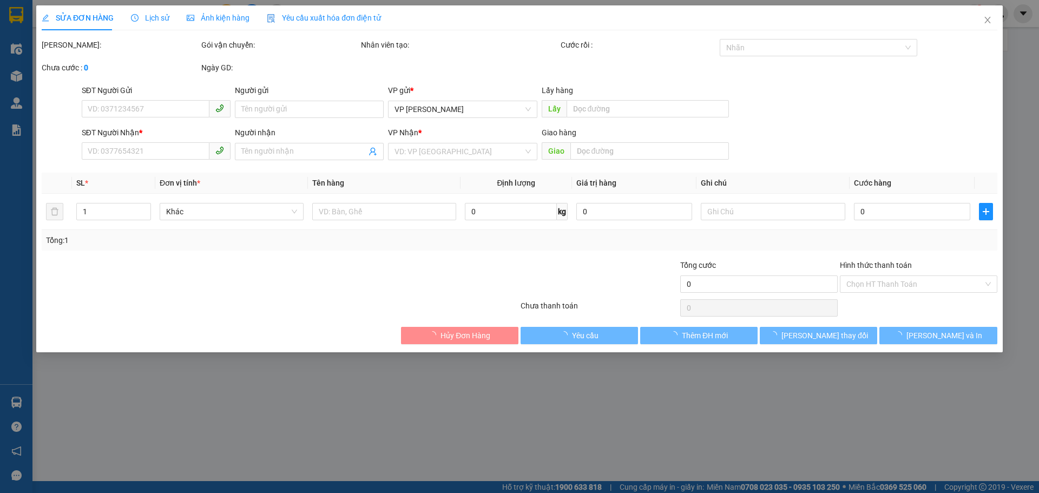
type input "0962327355"
type input "60.000"
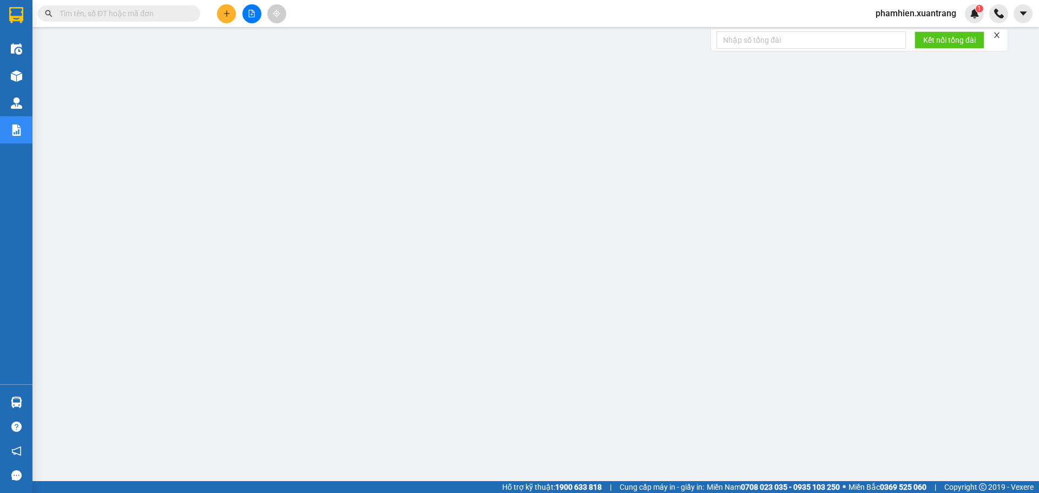
click at [177, 21] on span at bounding box center [119, 13] width 162 height 16
click at [172, 13] on input "text" at bounding box center [124, 14] width 128 height 12
paste input "0968691388"
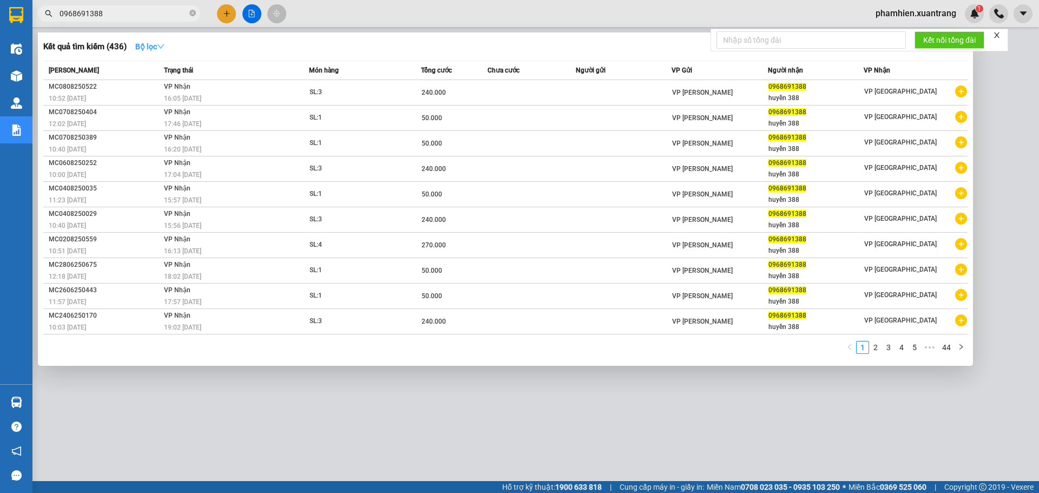
type input "0968691388"
click at [159, 50] on strong "Bộ lọc" at bounding box center [149, 46] width 29 height 9
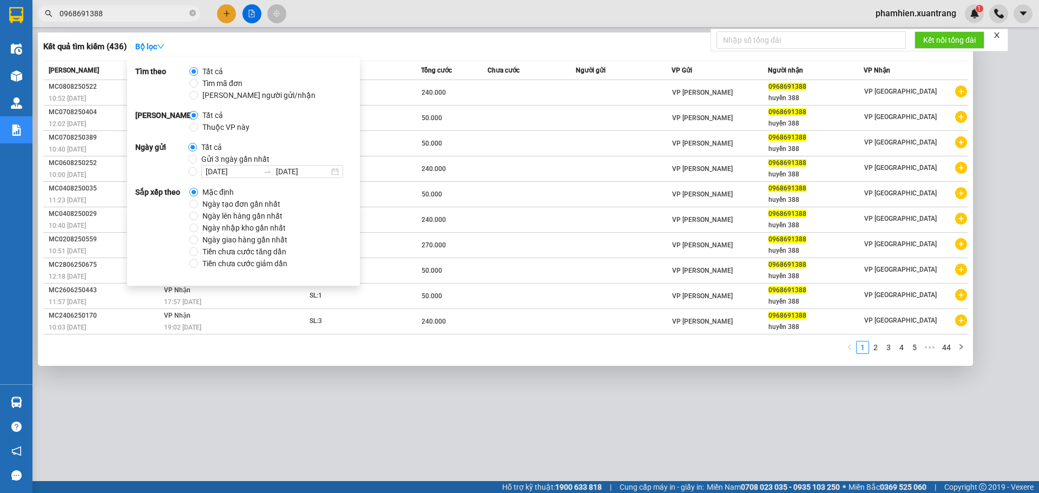
click at [188, 176] on label "09/08/2025 09/08/2025" at bounding box center [267, 171] width 159 height 13
click at [188, 176] on input "09/08/2025 09/08/2025" at bounding box center [192, 171] width 9 height 9
radio input "true"
radio input "false"
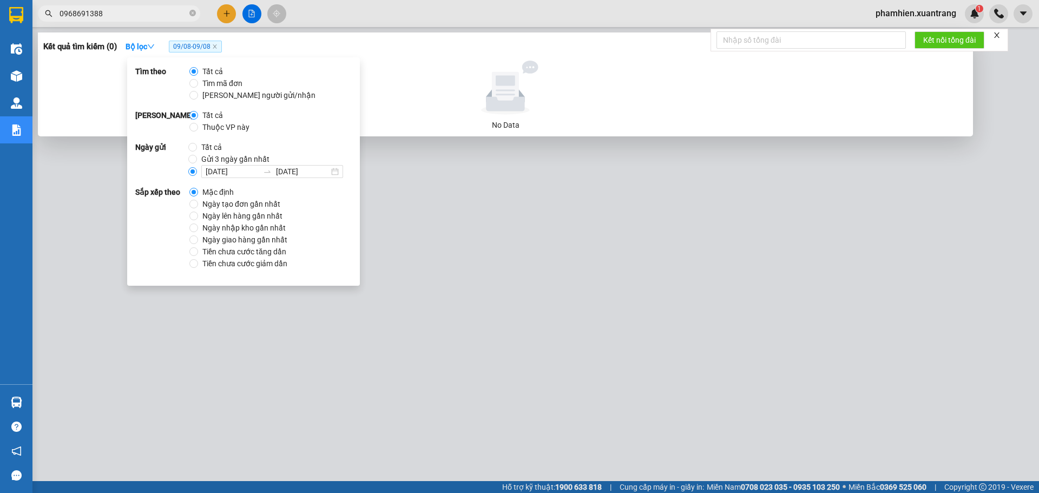
click at [436, 406] on div at bounding box center [519, 246] width 1039 height 493
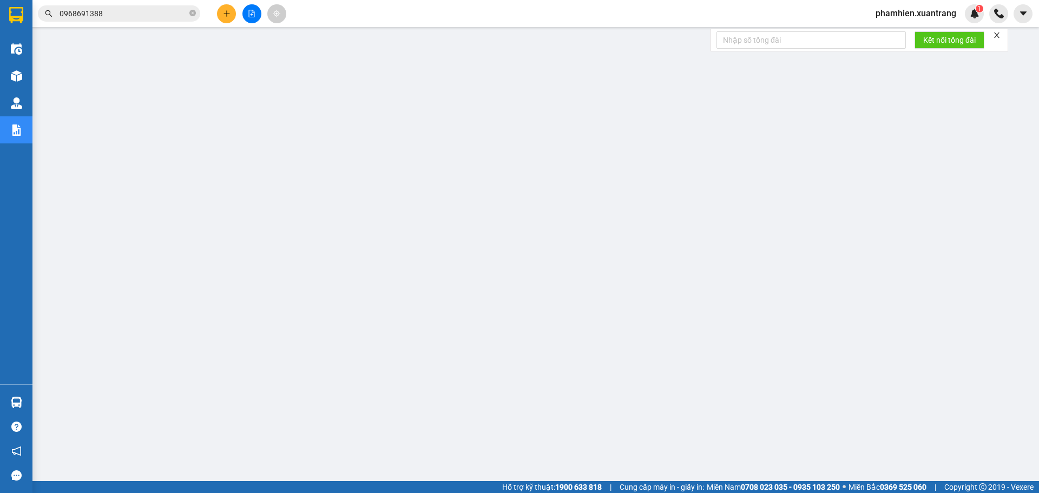
click at [127, 11] on input "0968691388" at bounding box center [124, 14] width 128 height 12
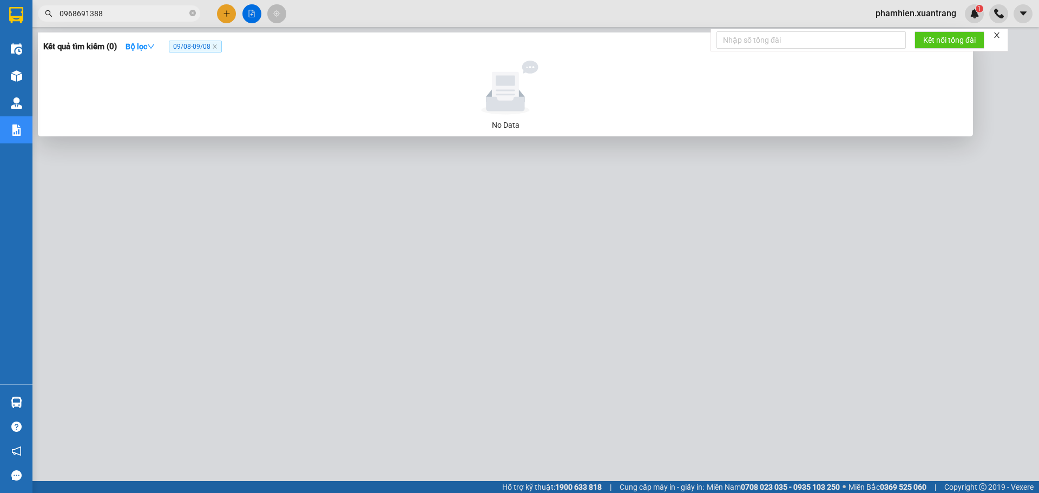
click at [258, 16] on div at bounding box center [519, 246] width 1039 height 493
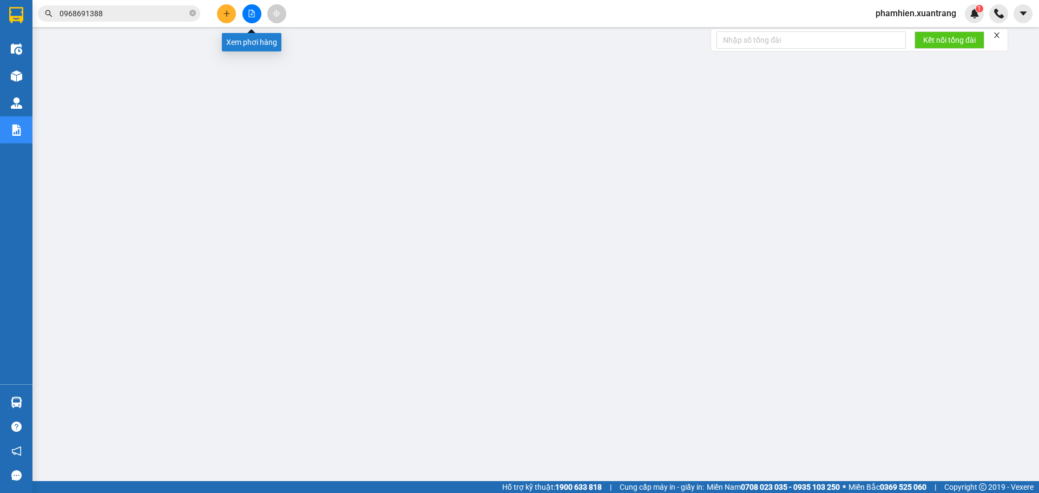
click at [255, 16] on button at bounding box center [251, 13] width 19 height 19
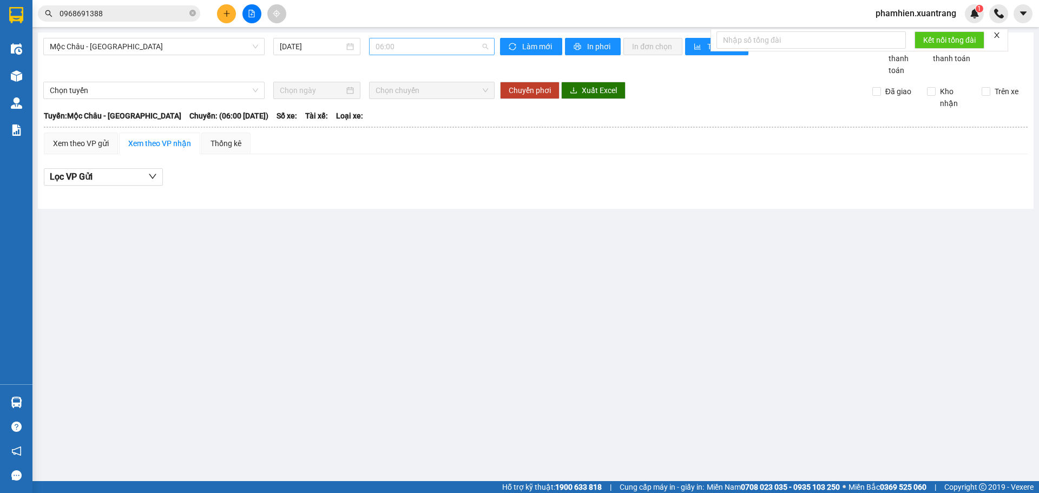
click at [425, 43] on span "06:00" at bounding box center [432, 46] width 113 height 16
click at [395, 107] on div "15:00" at bounding box center [418, 103] width 84 height 12
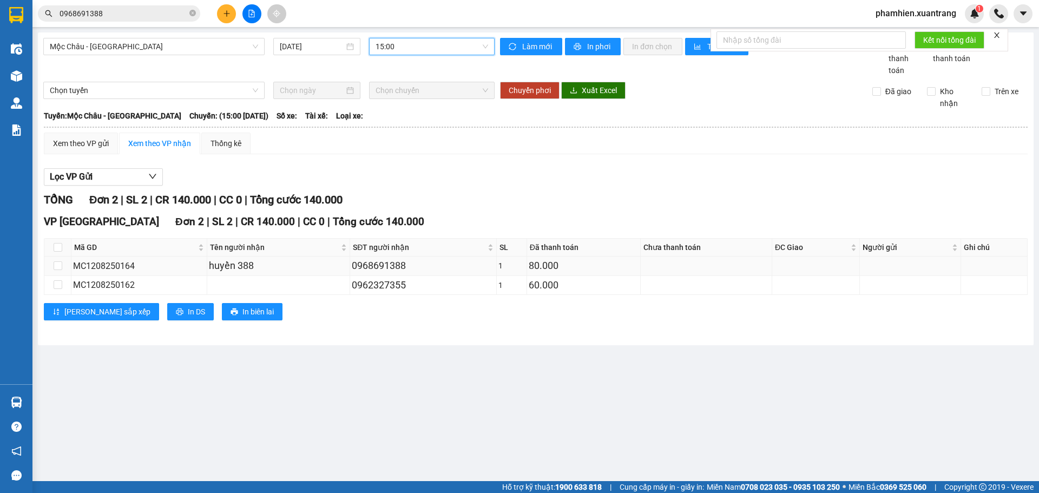
click at [381, 266] on div "0968691388" at bounding box center [423, 265] width 142 height 15
click at [382, 266] on div "0968691388" at bounding box center [423, 265] width 142 height 15
copy div "0968691388"
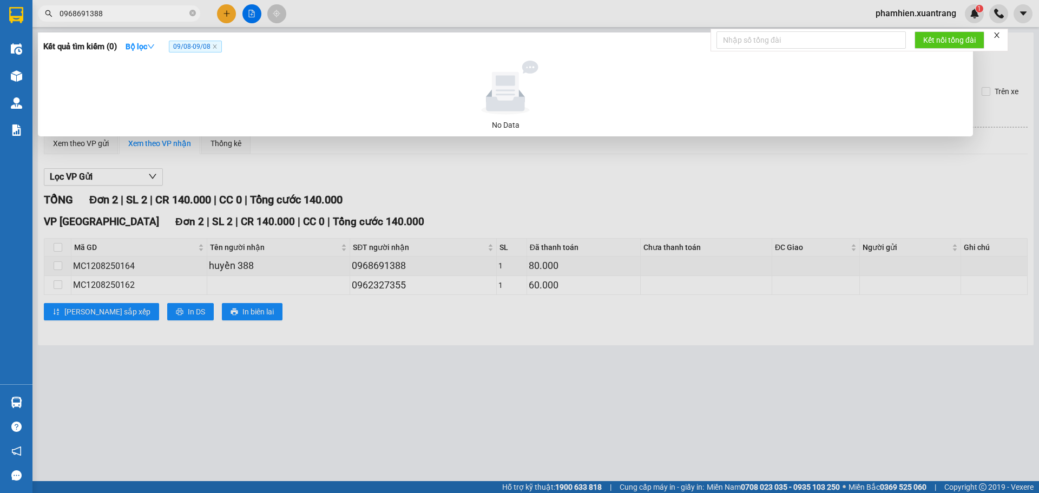
click at [169, 19] on span "0968691388" at bounding box center [119, 13] width 162 height 16
click at [152, 10] on input "0968691388" at bounding box center [124, 14] width 128 height 12
click at [216, 48] on icon "close" at bounding box center [215, 47] width 4 height 4
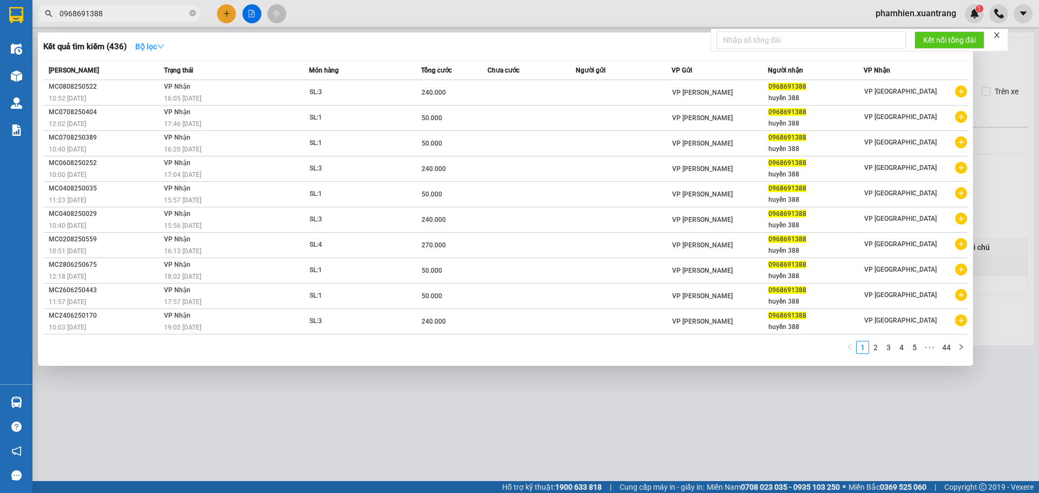
click at [154, 49] on strong "Bộ lọc" at bounding box center [149, 46] width 29 height 9
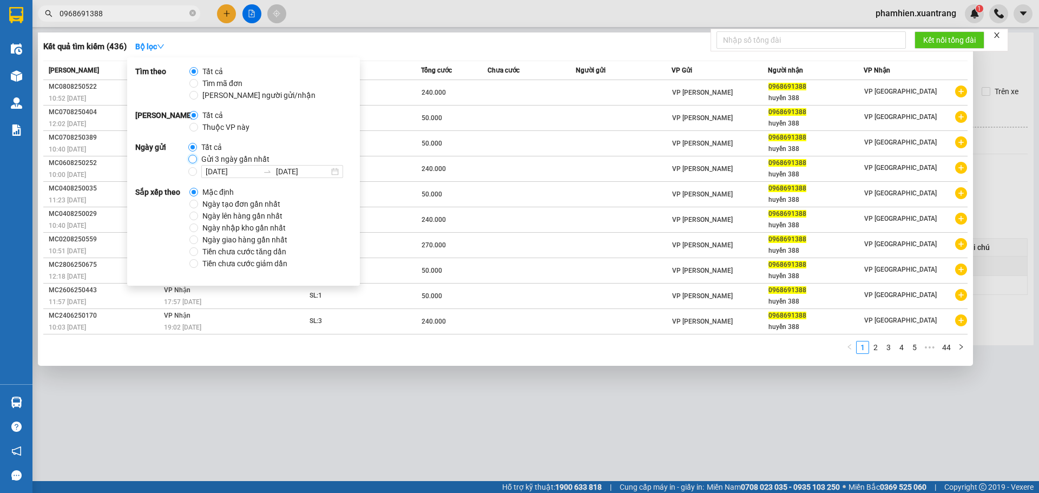
click at [188, 156] on input "Gửi 3 ngày gần nhất" at bounding box center [192, 159] width 9 height 9
radio input "true"
radio input "false"
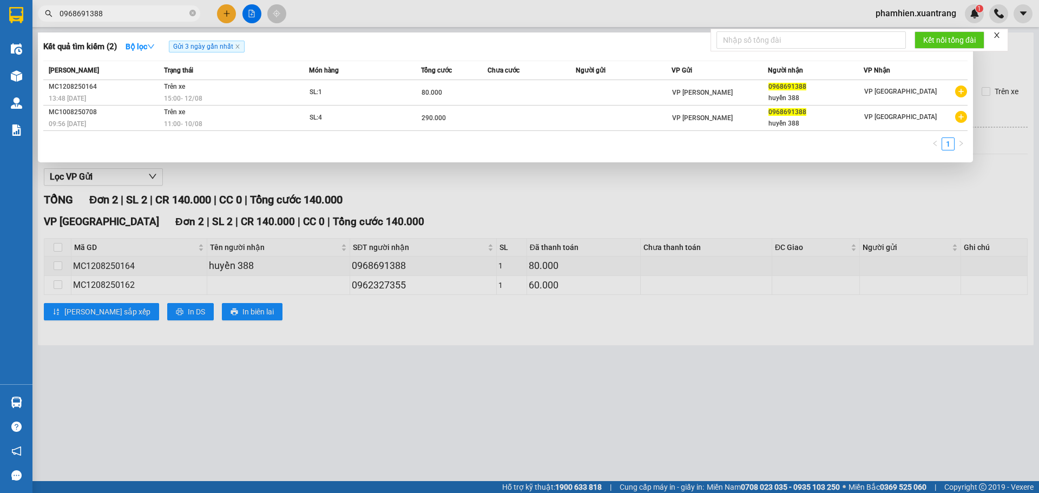
click at [470, 139] on div "1" at bounding box center [505, 146] width 924 height 19
click at [320, 306] on div at bounding box center [519, 246] width 1039 height 493
